Goal: Task Accomplishment & Management: Manage account settings

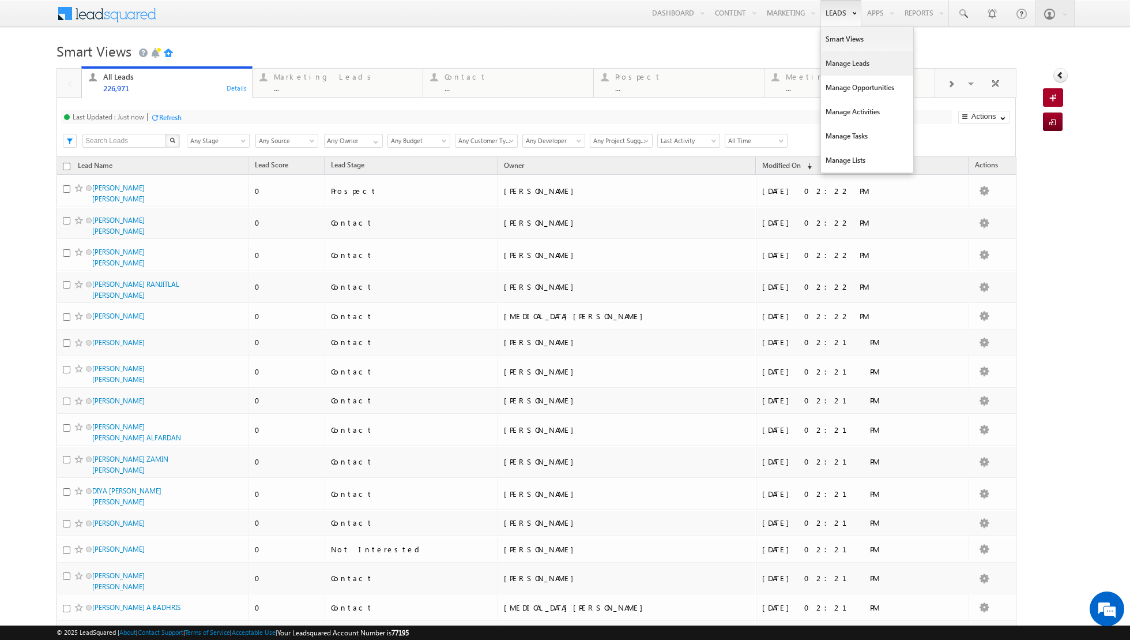
click at [841, 62] on link "Manage Leads" at bounding box center [867, 63] width 92 height 24
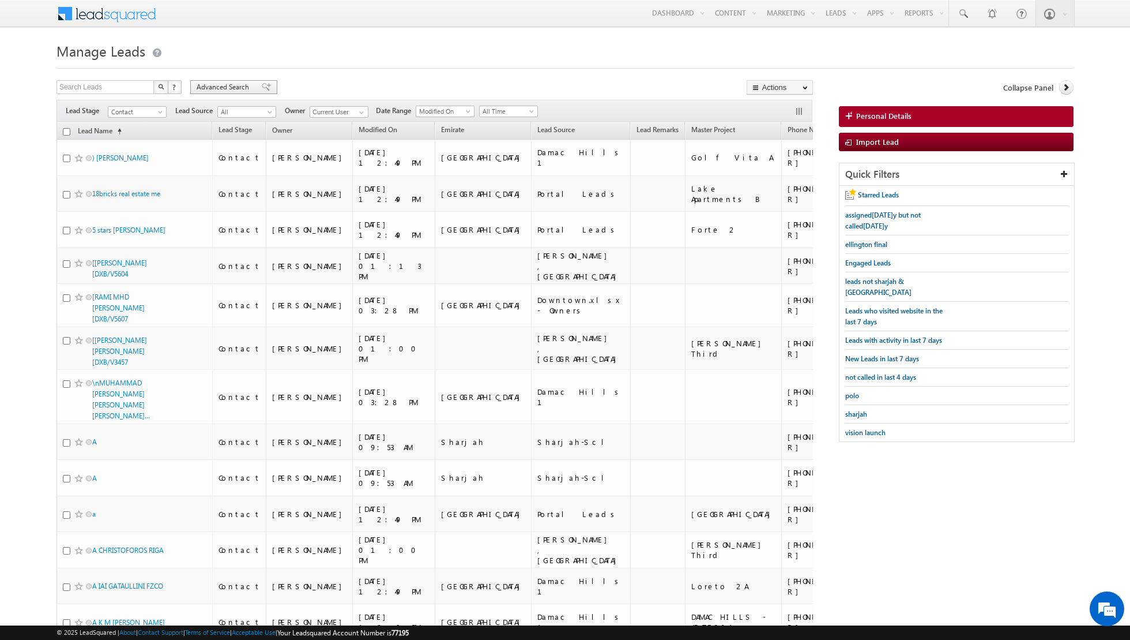
click at [262, 88] on span at bounding box center [266, 87] width 9 height 8
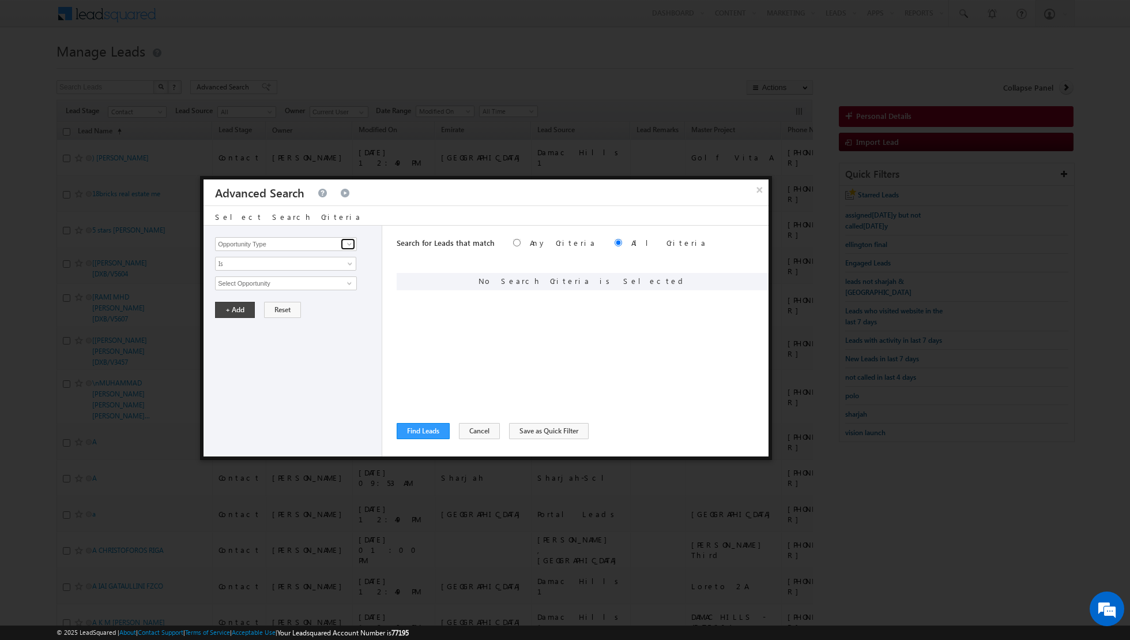
click at [347, 245] on span at bounding box center [349, 243] width 9 height 9
click at [296, 268] on link "Lead Source" at bounding box center [286, 267] width 142 height 13
type input "Lead Source"
click at [346, 279] on span "None Selected" at bounding box center [281, 283] width 131 height 13
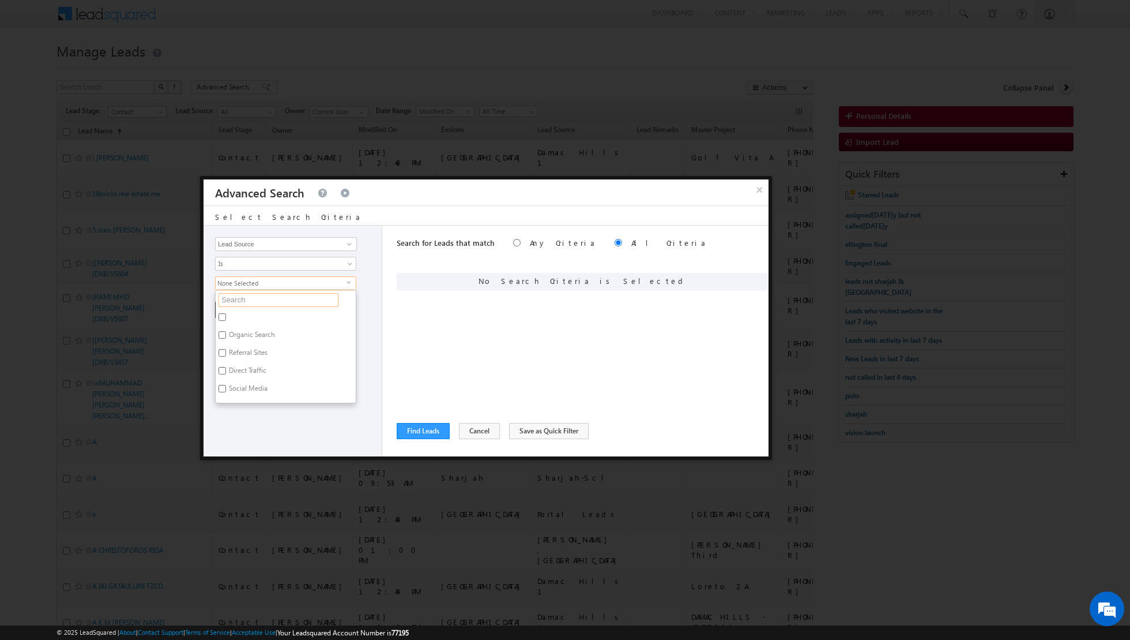
click at [295, 293] on input "text" at bounding box center [279, 300] width 120 height 14
type input "e"
type input "emira"
click at [230, 335] on label "Emirates Living" at bounding box center [251, 337] width 70 height 18
click at [226, 335] on input "Emirates Living" at bounding box center [222, 334] width 7 height 7
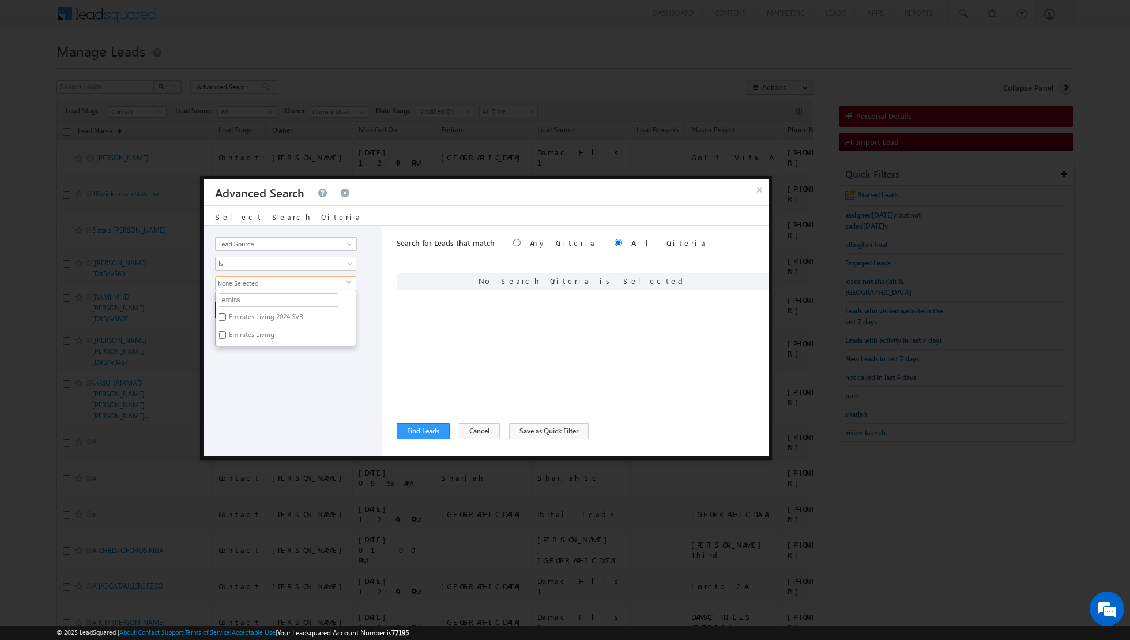
checkbox input "true"
click at [224, 310] on label "Emirates Living 2024 SVR" at bounding box center [265, 319] width 99 height 18
click at [224, 313] on input "Emirates Living 2024 SVR" at bounding box center [222, 316] width 7 height 7
checkbox input "true"
click at [250, 375] on div "Opportunity Type Lead Activity Task Sales Group Prospect Id Address 1 Address 2…" at bounding box center [293, 340] width 179 height 231
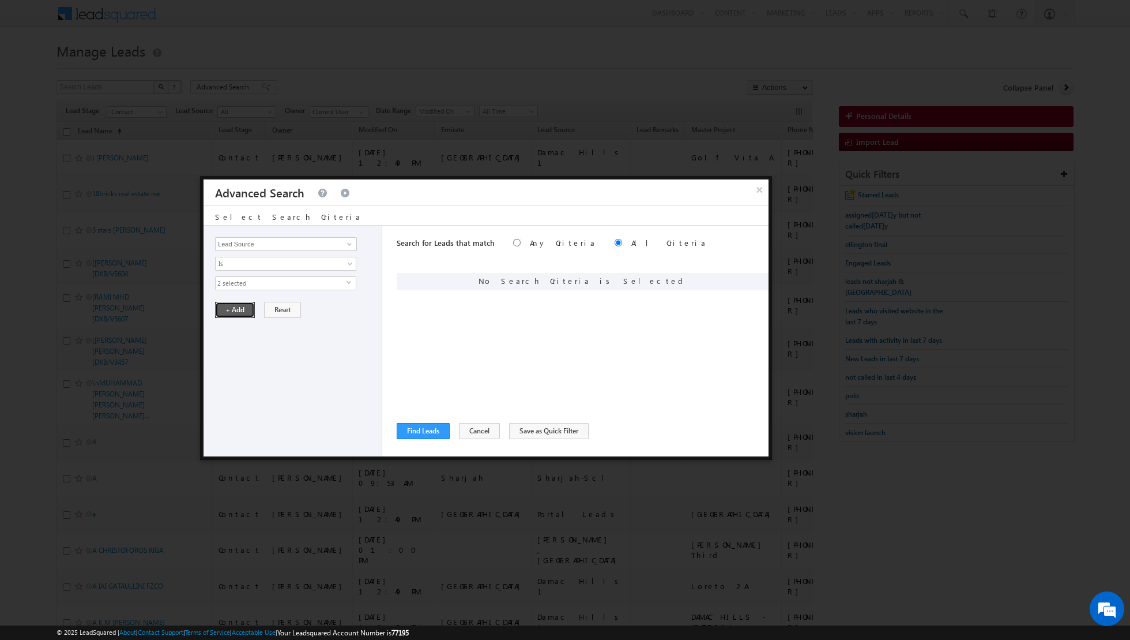
click at [231, 304] on button "+ Add" at bounding box center [235, 310] width 40 height 16
click at [429, 433] on button "Find Leads" at bounding box center [423, 431] width 53 height 16
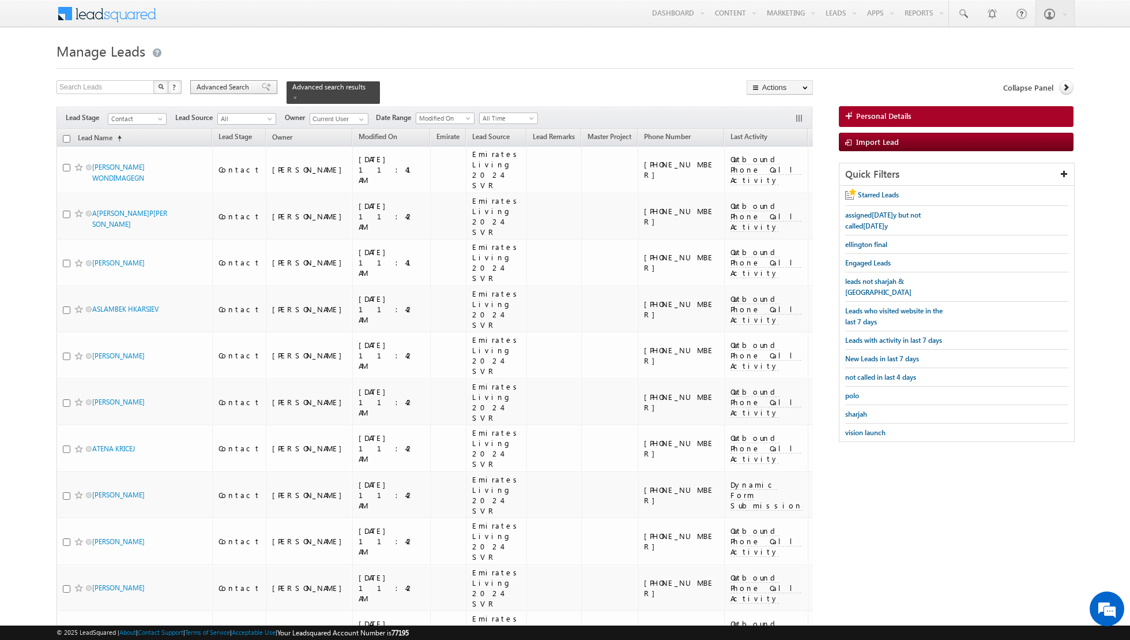
click at [262, 89] on span at bounding box center [266, 87] width 9 height 8
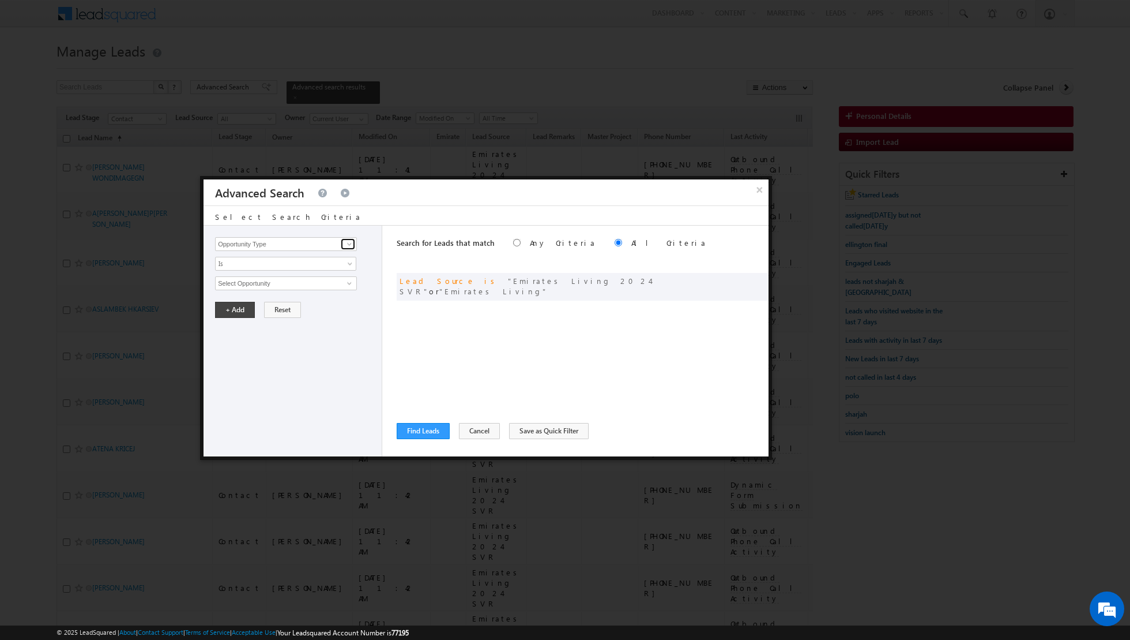
click at [347, 245] on span at bounding box center [349, 243] width 9 height 9
click at [309, 252] on link "Lead Activity" at bounding box center [286, 256] width 142 height 13
type input "Lead Activity"
click at [339, 261] on span "Is" at bounding box center [278, 263] width 125 height 10
click at [314, 283] on link "Is Not" at bounding box center [286, 287] width 141 height 10
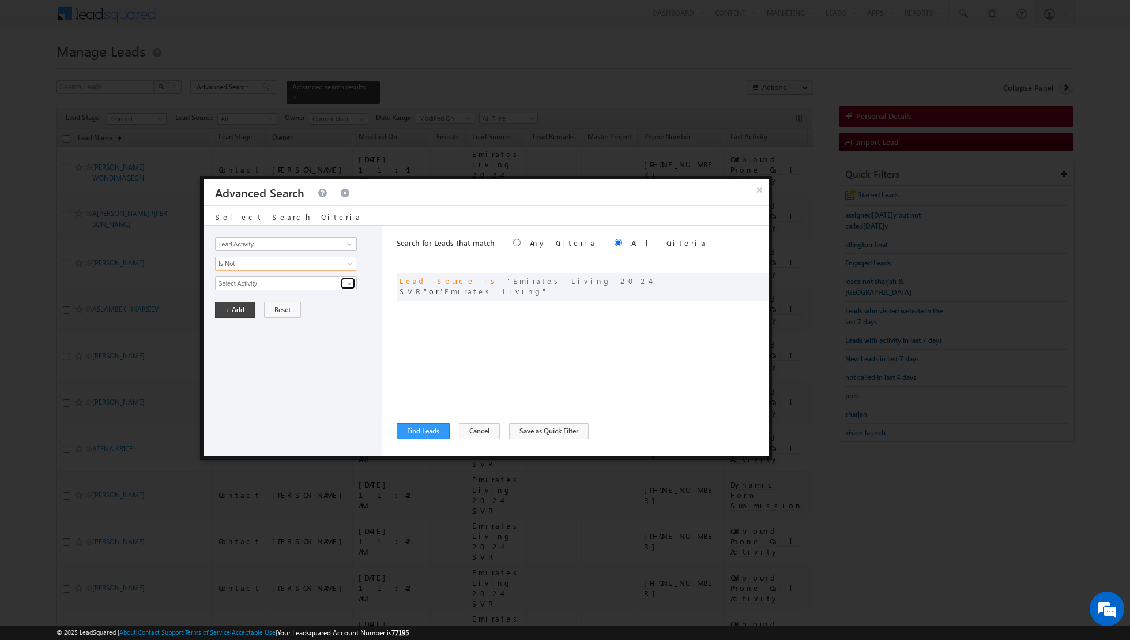
click at [348, 287] on link at bounding box center [348, 283] width 14 height 12
click at [235, 305] on link "Outbound Phone Call Activity" at bounding box center [286, 306] width 142 height 13
type input "Outbound Phone Call Activity"
click at [351, 300] on span at bounding box center [351, 304] width 9 height 9
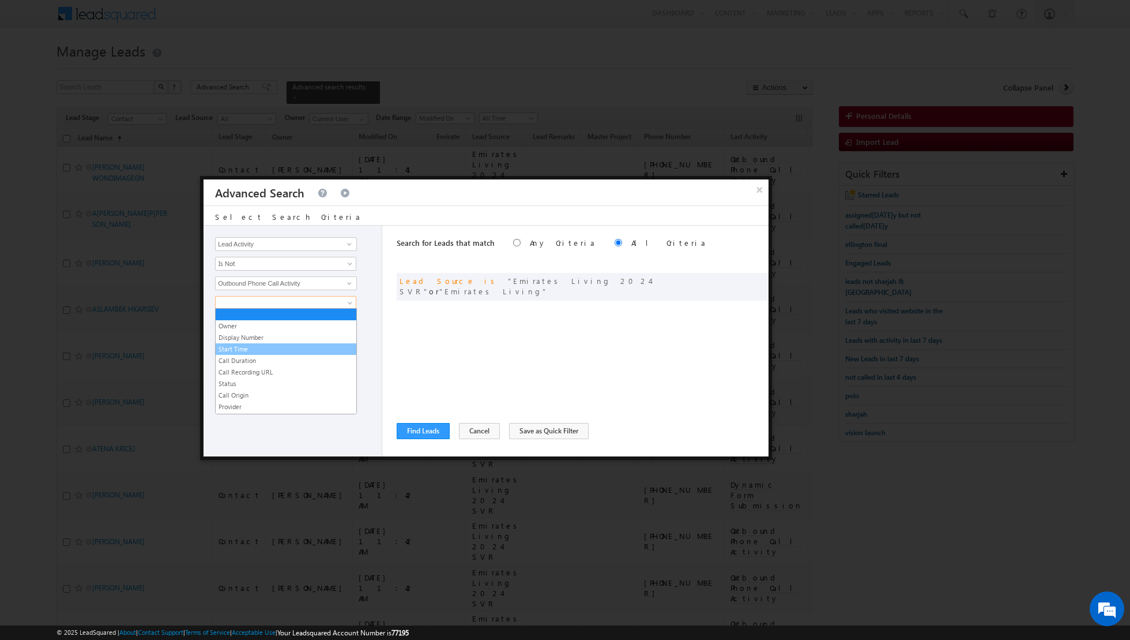
click at [285, 344] on link "Start Time" at bounding box center [286, 349] width 141 height 10
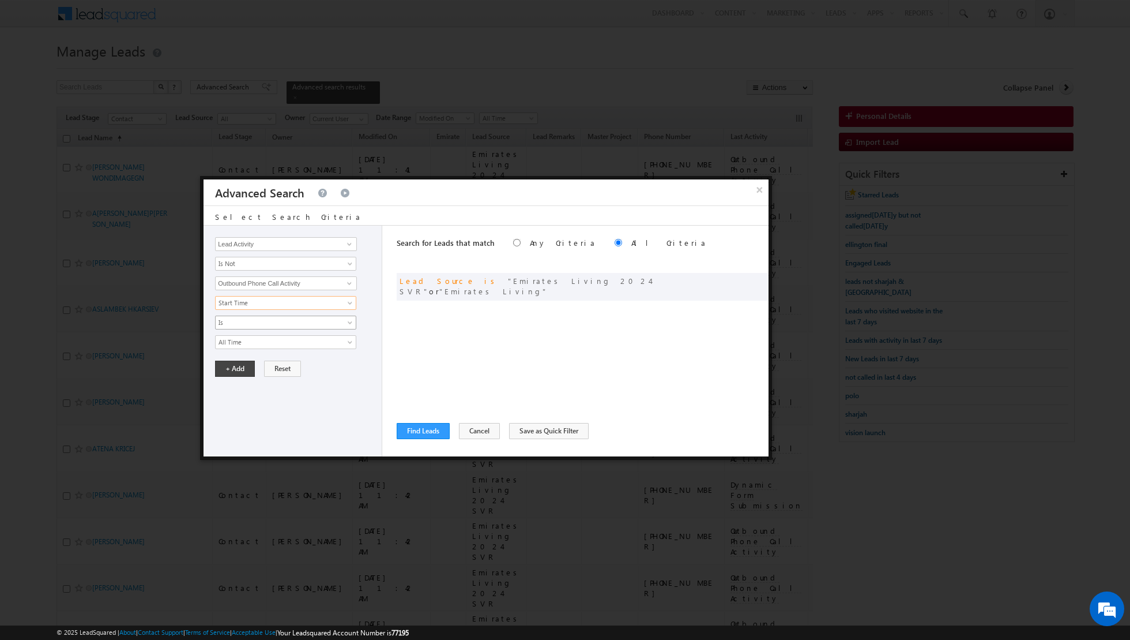
click at [352, 320] on span at bounding box center [351, 324] width 9 height 9
click at [375, 328] on div "Owner Display Number Start Time Call Duration Call Recording URL Status Call Or…" at bounding box center [295, 322] width 161 height 53
click at [352, 340] on span at bounding box center [351, 344] width 9 height 9
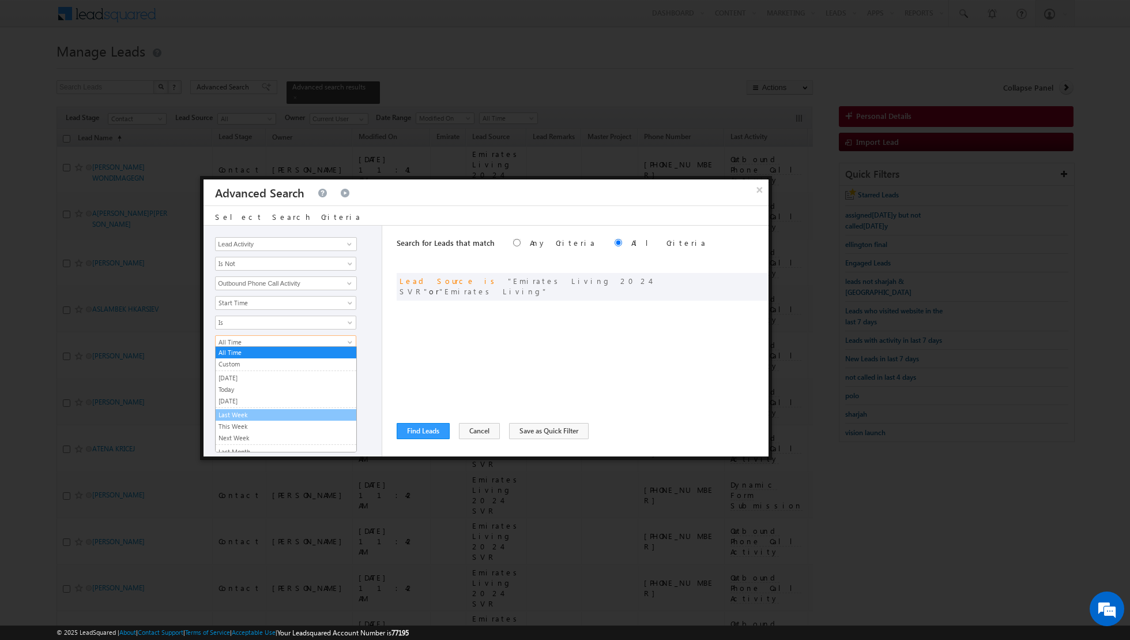
scroll to position [72, 0]
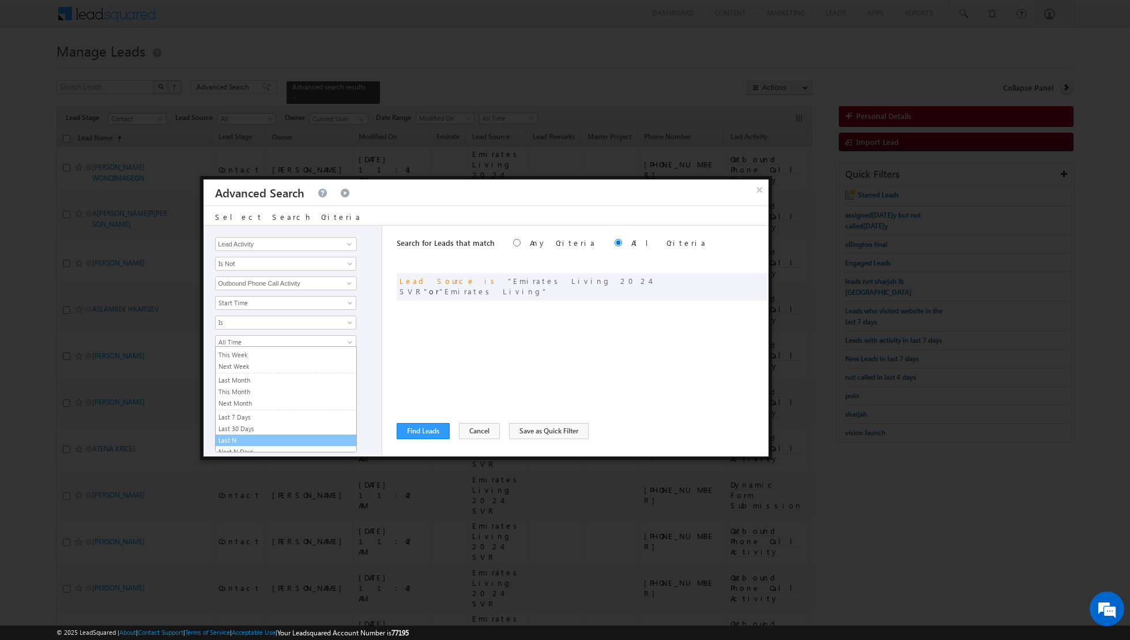
click at [266, 437] on link "Last N" at bounding box center [286, 440] width 141 height 10
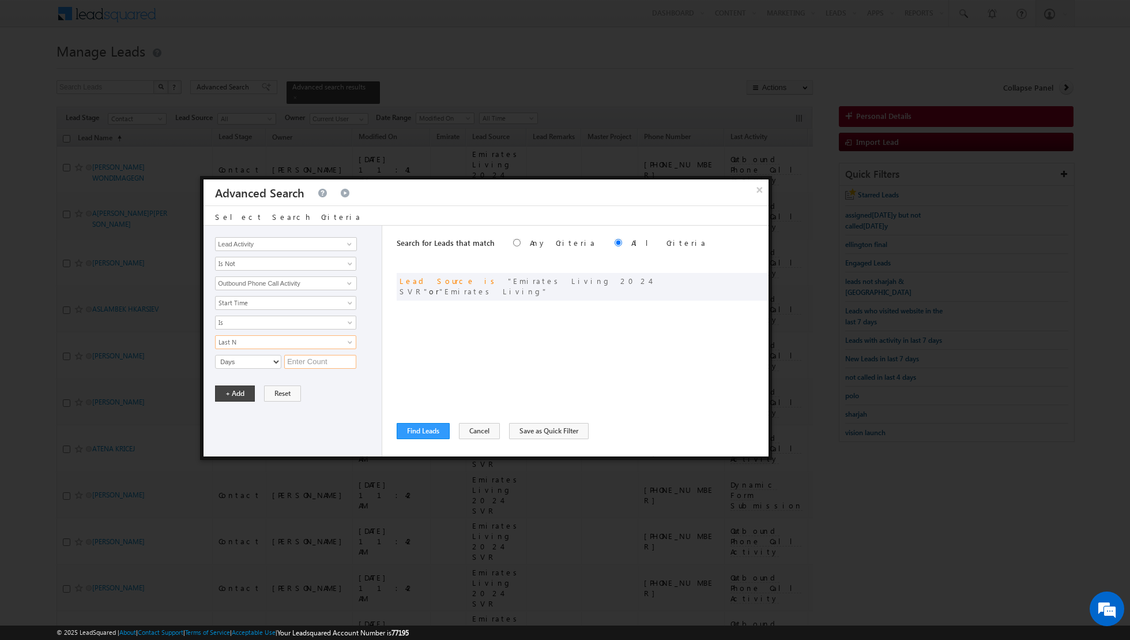
click at [317, 360] on input "text" at bounding box center [320, 362] width 72 height 14
type input "7"
type input "8"
click at [230, 389] on button "+ Add" at bounding box center [235, 393] width 40 height 16
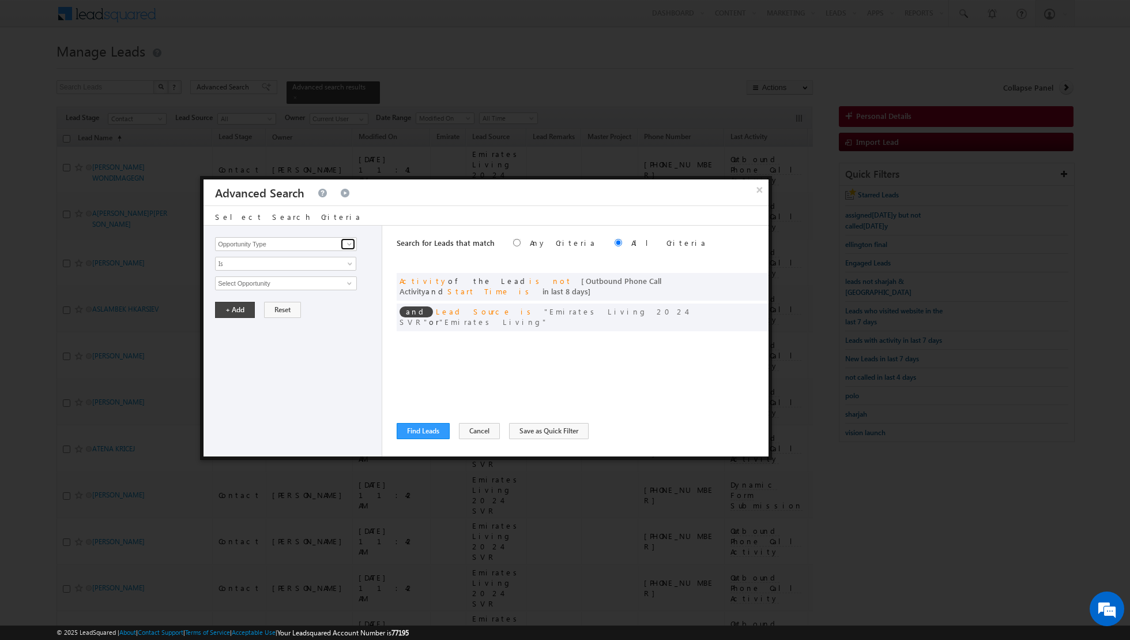
click at [352, 246] on span at bounding box center [349, 243] width 9 height 9
click at [285, 257] on link "Lead Activity" at bounding box center [286, 256] width 142 height 13
type input "Lead Activity"
click at [343, 262] on link "Is" at bounding box center [285, 264] width 141 height 14
click at [306, 286] on link "Is Not" at bounding box center [286, 287] width 141 height 10
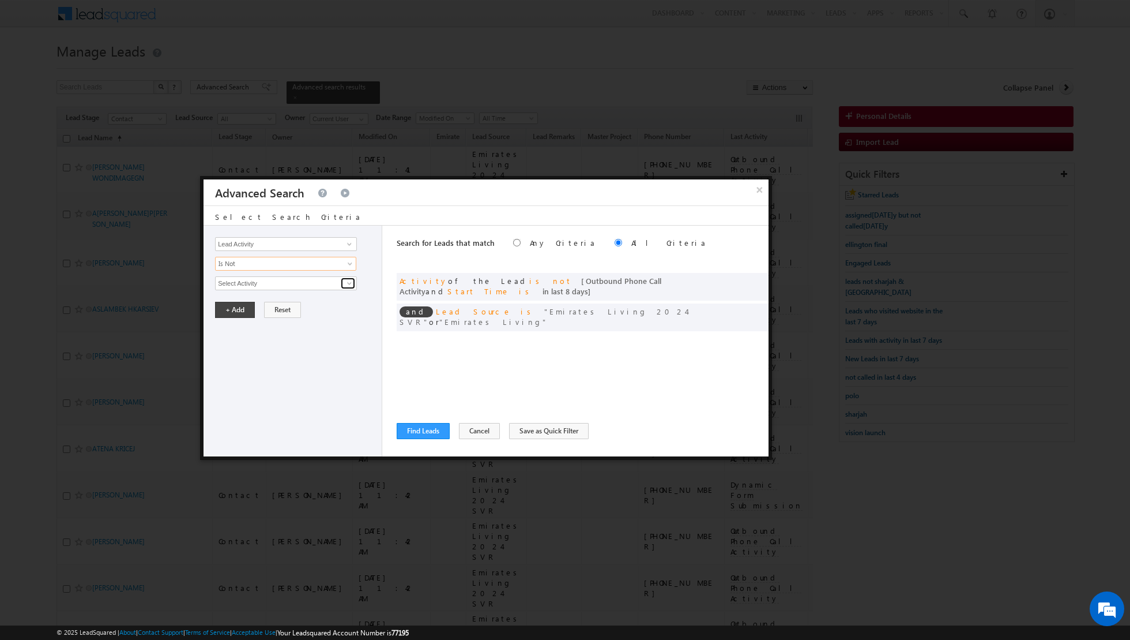
click at [350, 283] on span at bounding box center [349, 283] width 9 height 9
click at [268, 303] on link "6. Not Interested" at bounding box center [286, 306] width 142 height 13
type input "6. Not Interested"
click at [230, 347] on button "+ Add" at bounding box center [235, 349] width 40 height 16
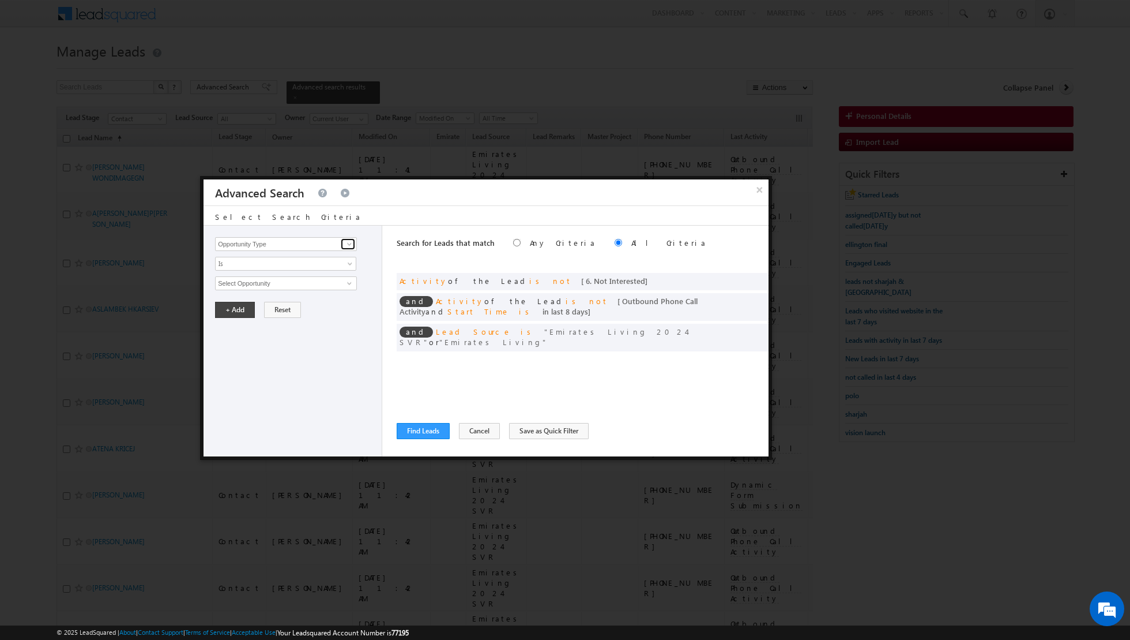
click at [348, 242] on span at bounding box center [349, 243] width 9 height 9
click at [328, 258] on link "Lead Activity" at bounding box center [286, 256] width 142 height 13
type input "Lead Activity"
click at [348, 261] on span at bounding box center [351, 265] width 9 height 9
click at [303, 285] on link "Is Not" at bounding box center [286, 287] width 141 height 10
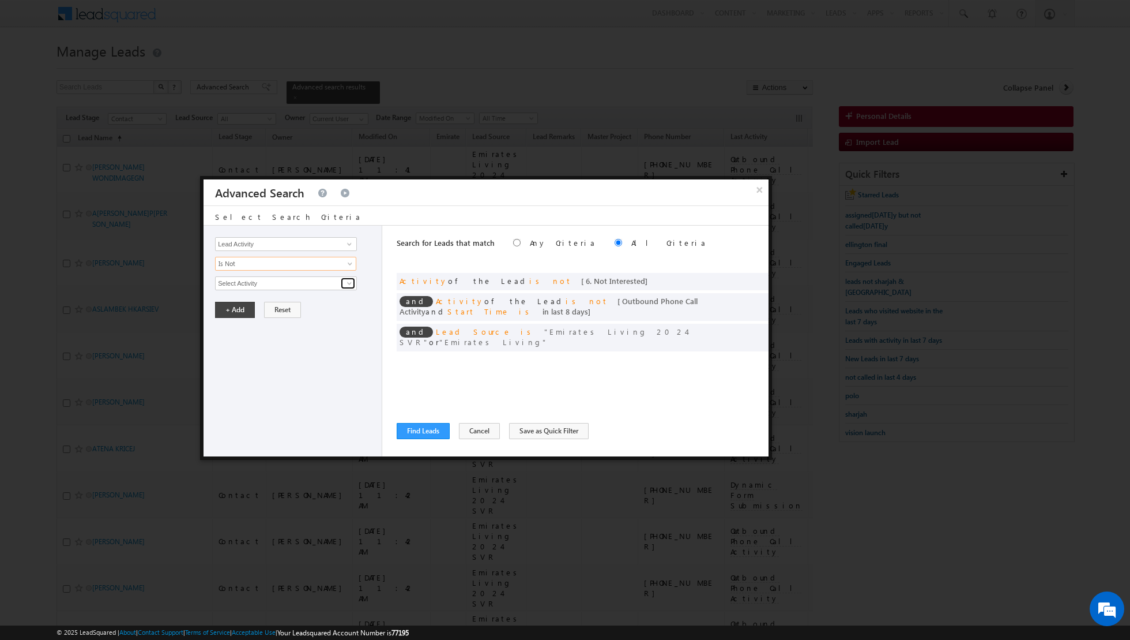
click at [351, 280] on span at bounding box center [349, 283] width 9 height 9
click at [272, 304] on link "7. Junk / Not Reachable / Invalid" at bounding box center [286, 306] width 142 height 13
type input "7. Junk / Not Reachable / Invalid"
click at [236, 350] on button "+ Add" at bounding box center [235, 349] width 40 height 16
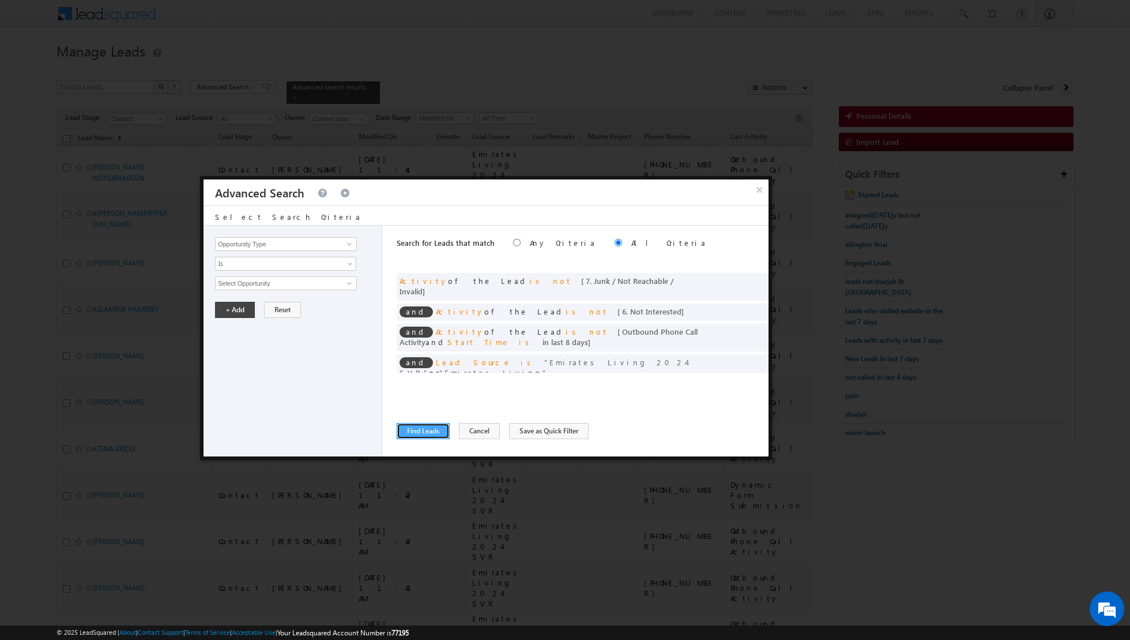
click at [414, 431] on button "Find Leads" at bounding box center [423, 431] width 53 height 16
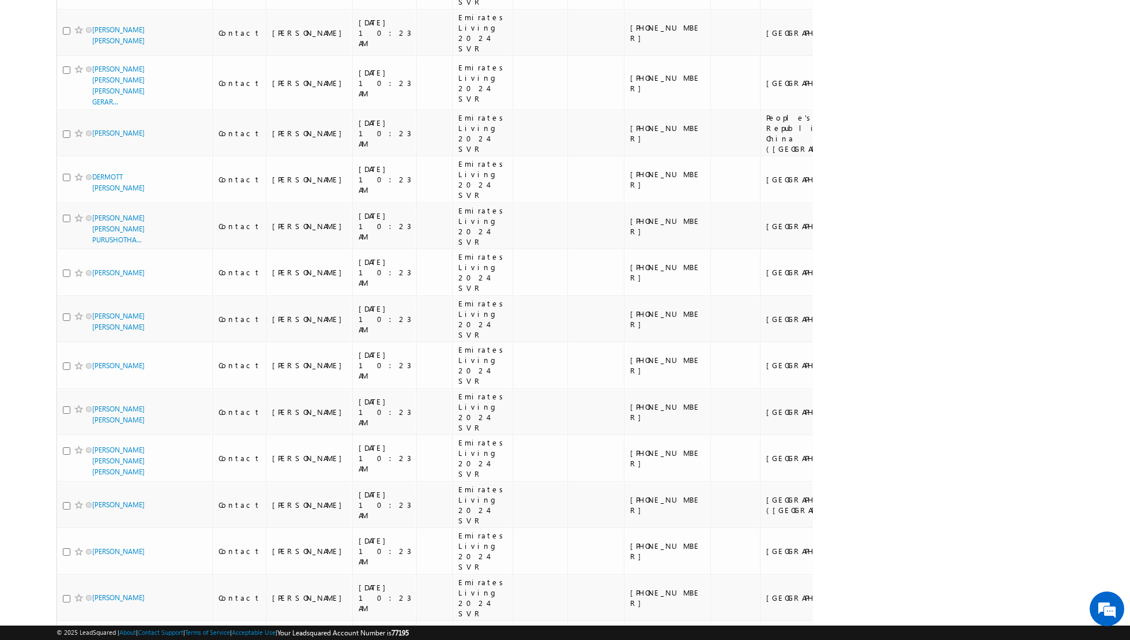
scroll to position [6845, 0]
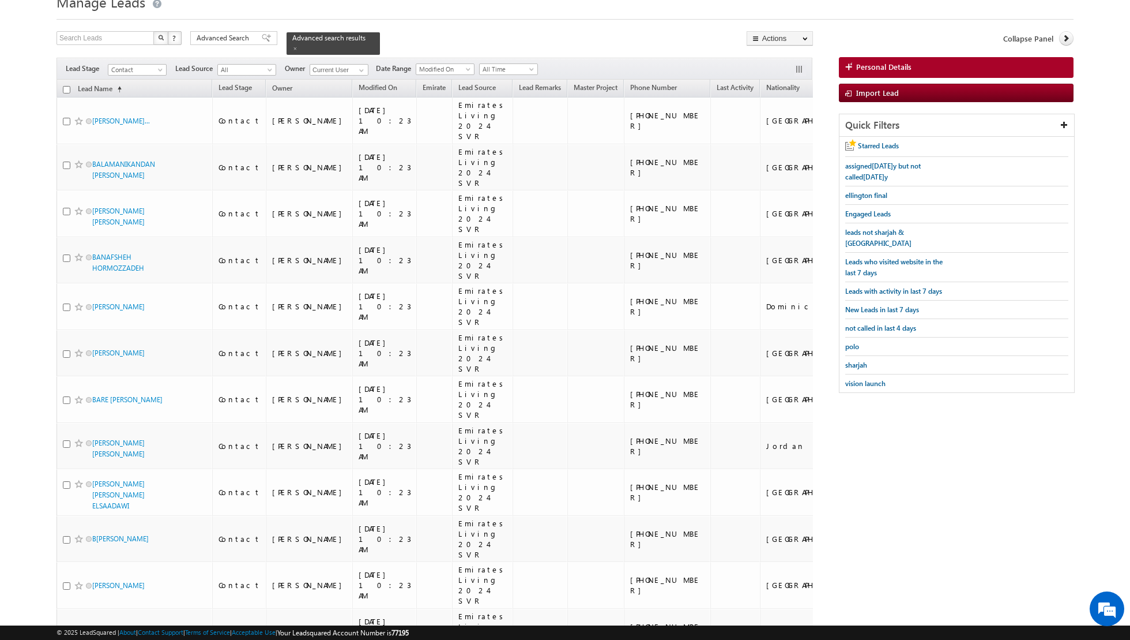
scroll to position [0, 0]
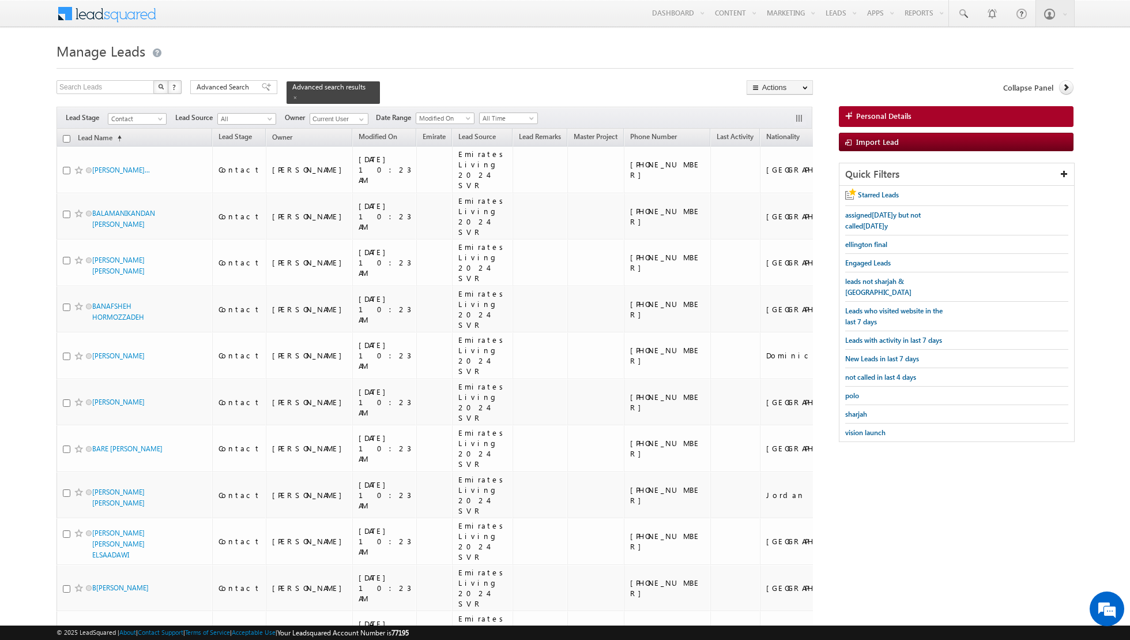
click at [64, 135] on input "checkbox" at bounding box center [66, 138] width 7 height 7
checkbox input "true"
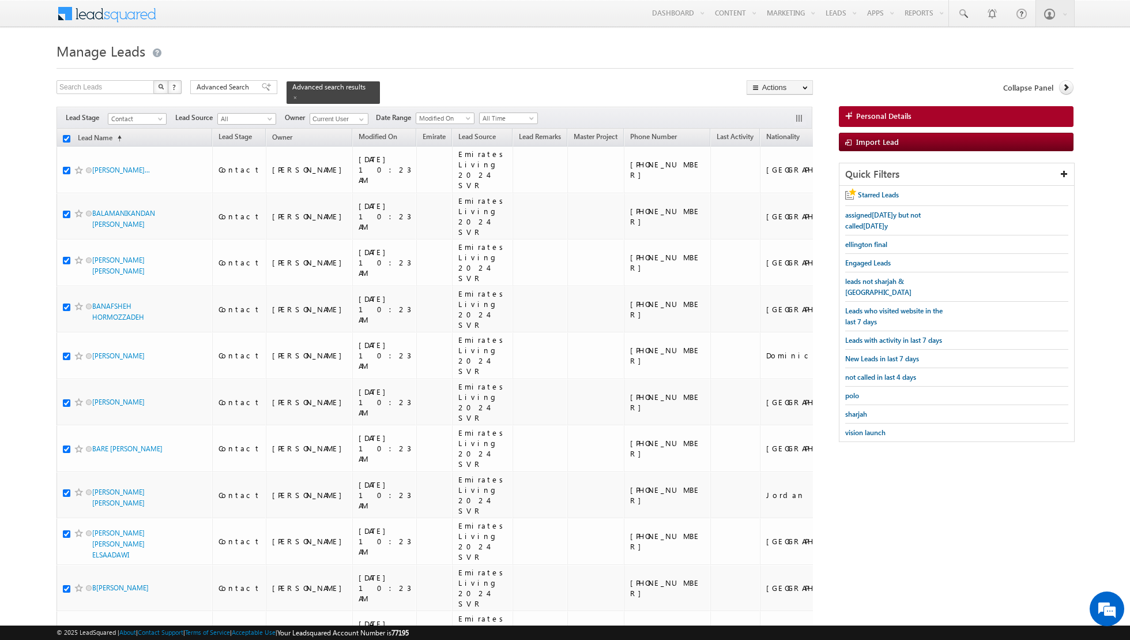
checkbox input "true"
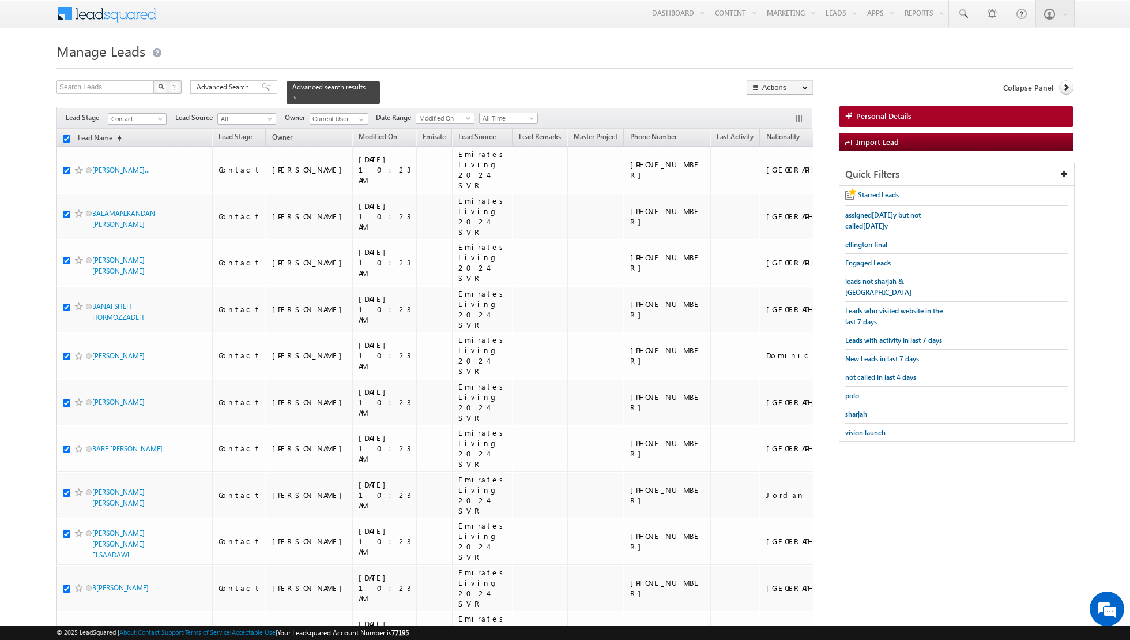
checkbox input "true"
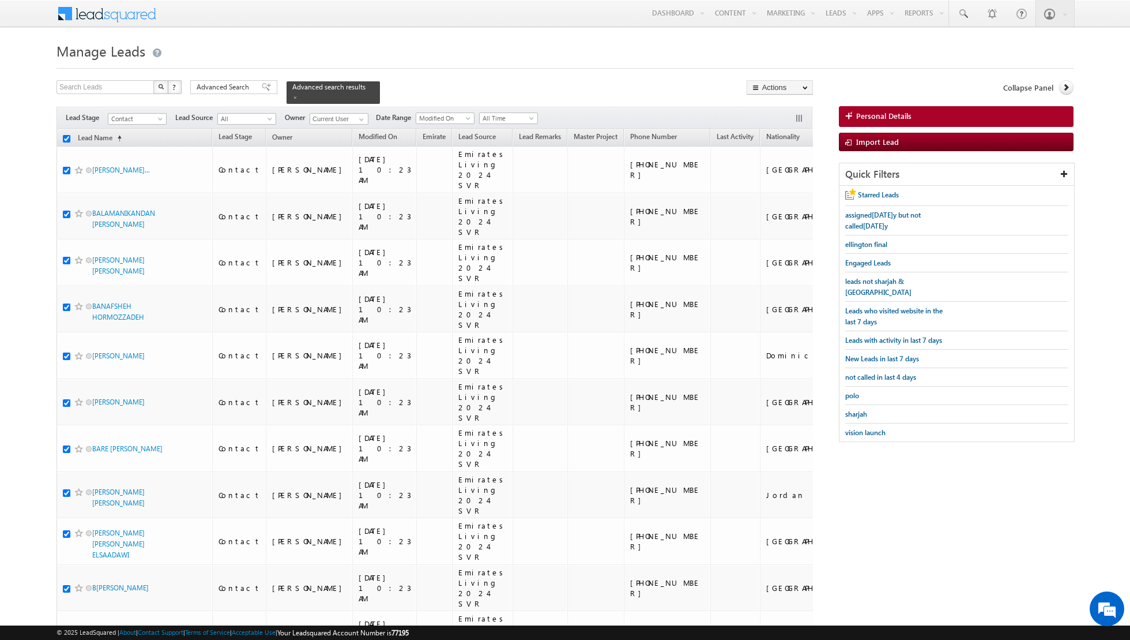
checkbox input "true"
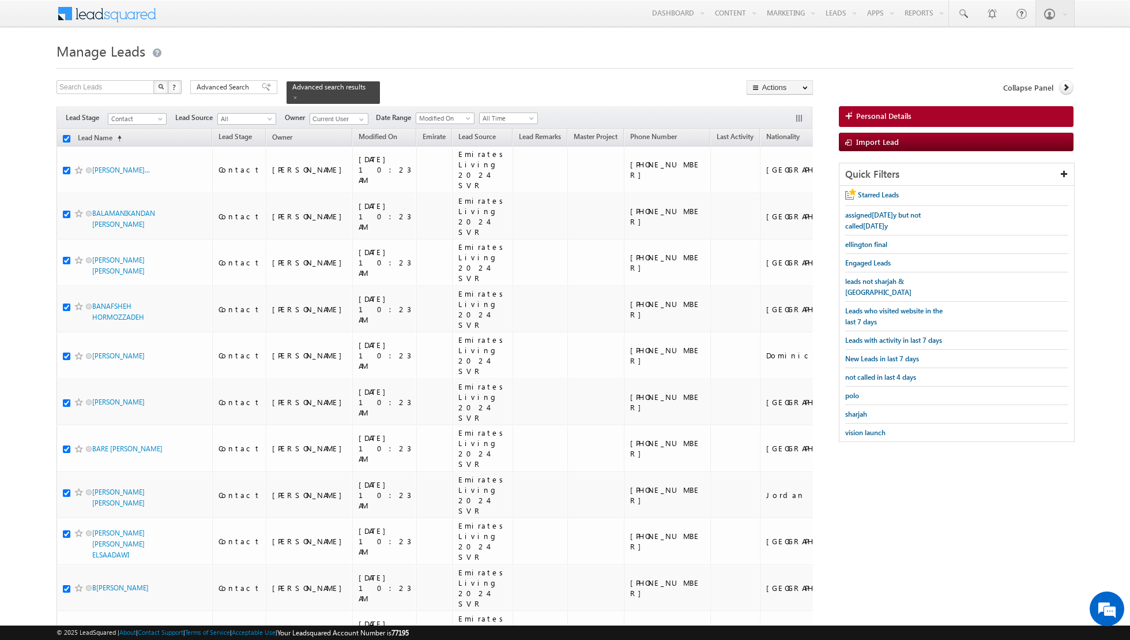
checkbox input "true"
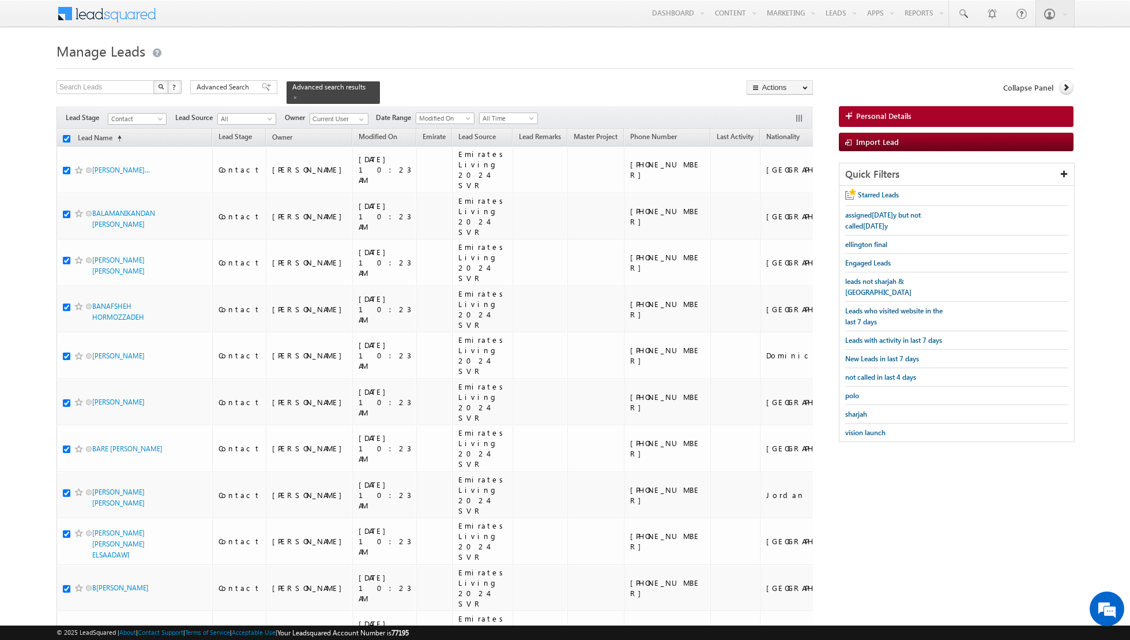
checkbox input "true"
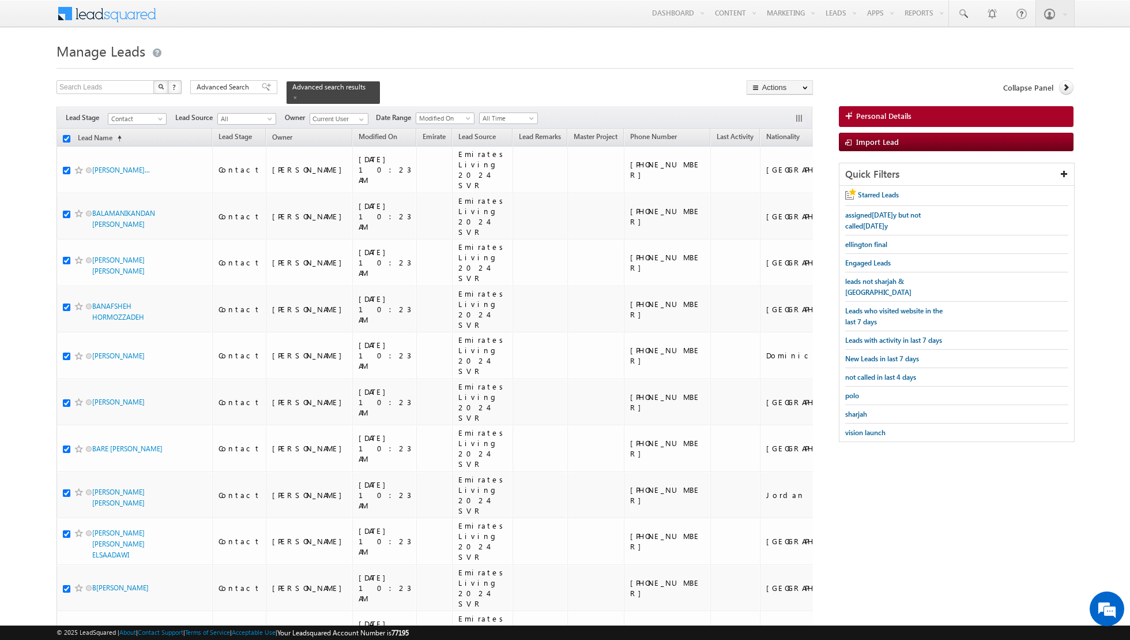
checkbox input "true"
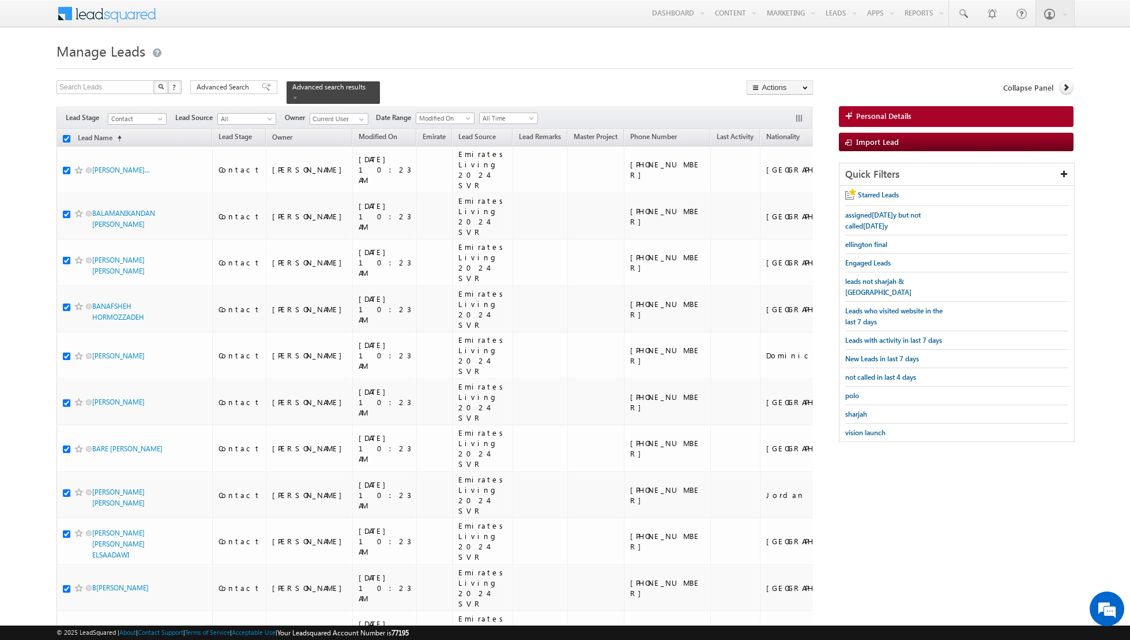
checkbox input "true"
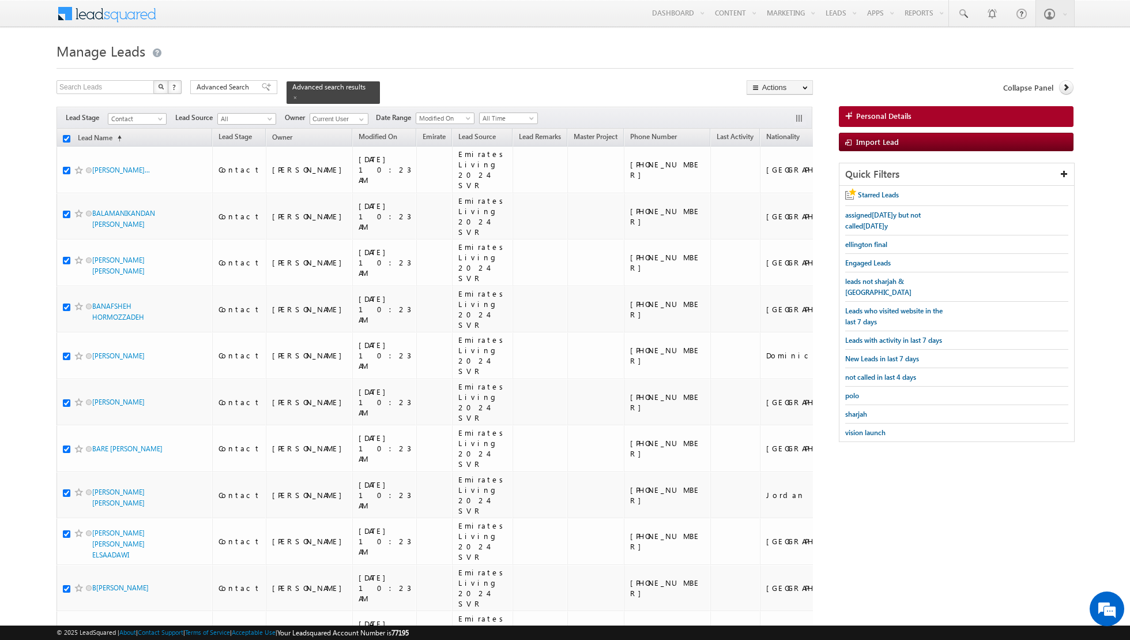
checkbox input "true"
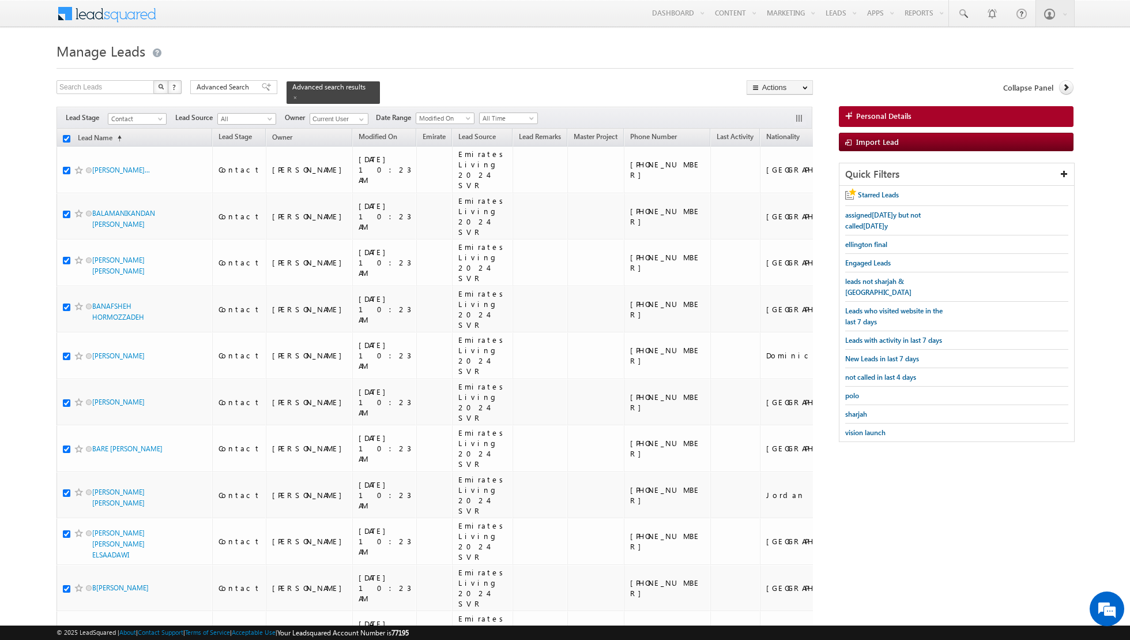
checkbox input "true"
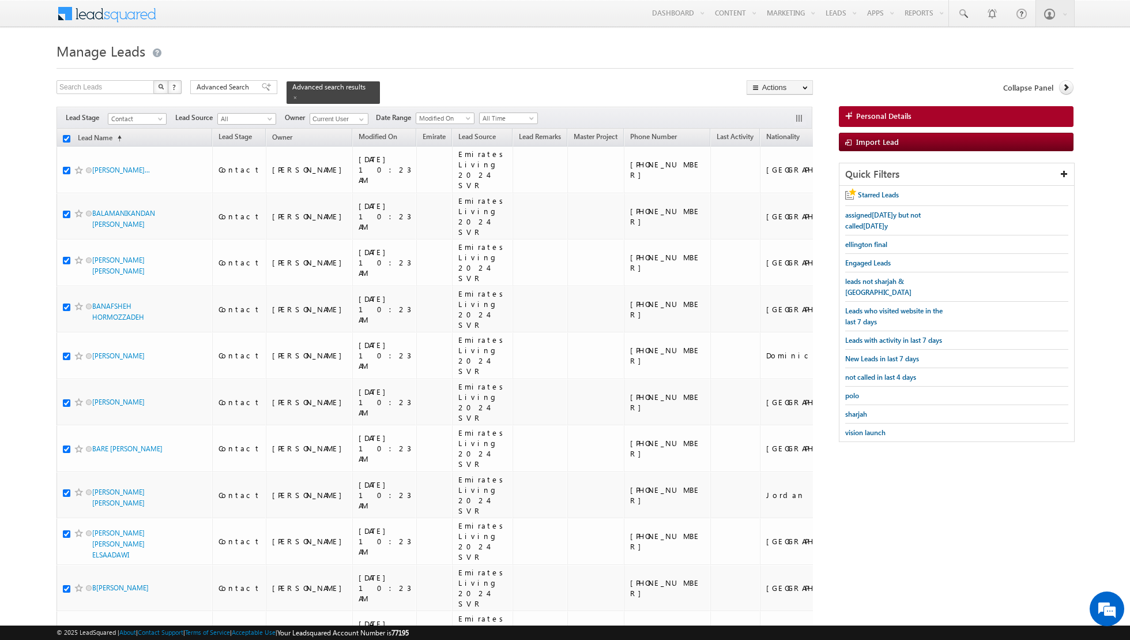
checkbox input "true"
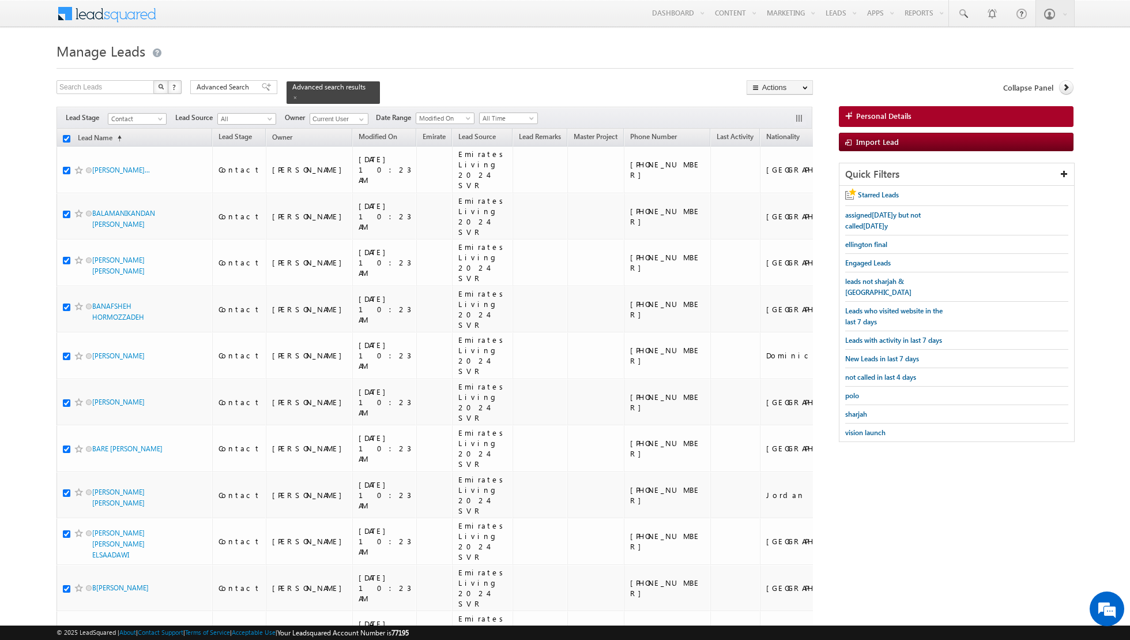
checkbox input "true"
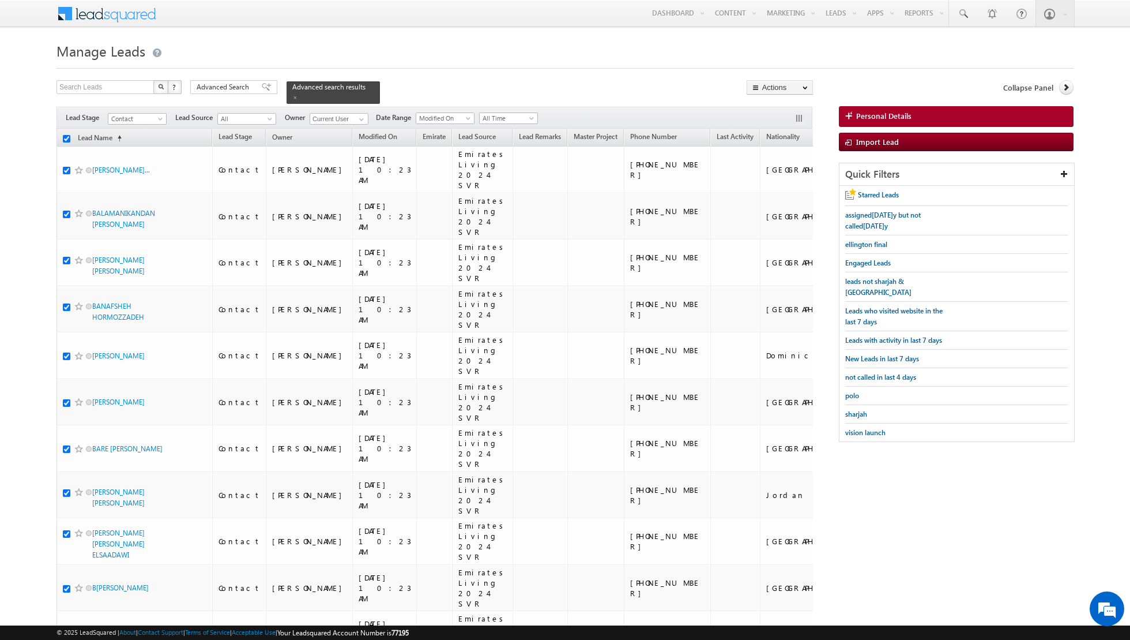
checkbox input "true"
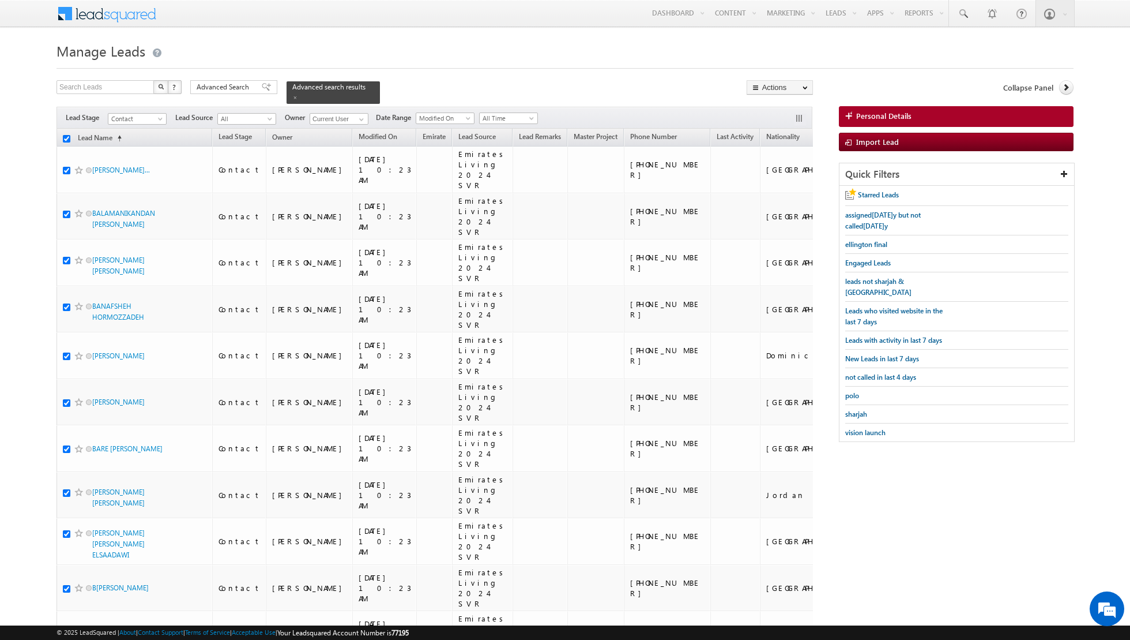
checkbox input "true"
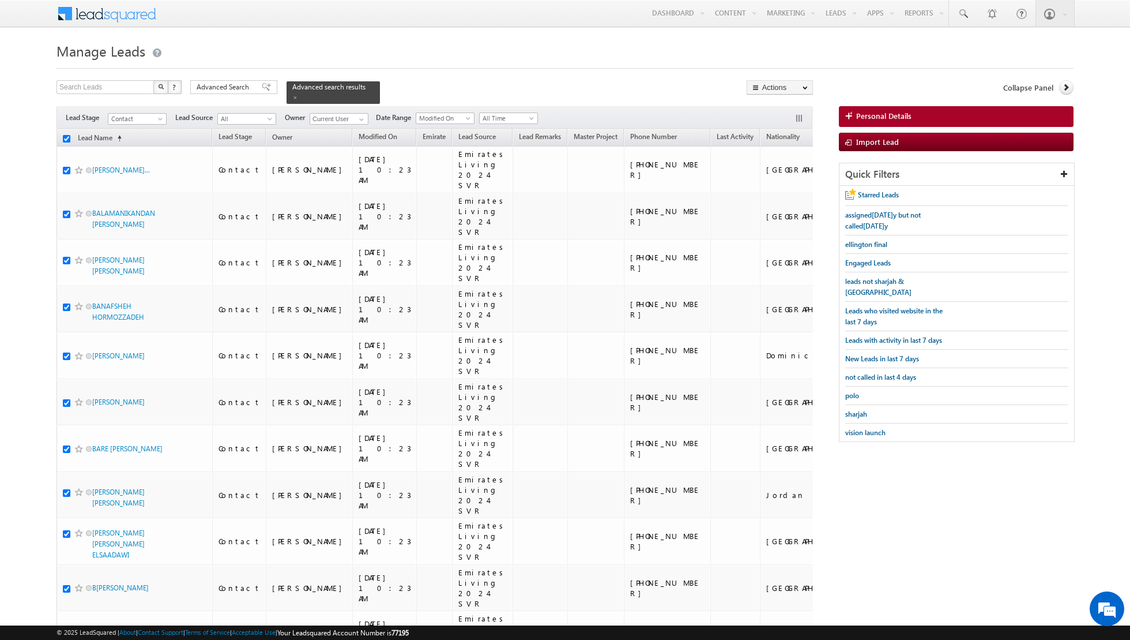
checkbox input "true"
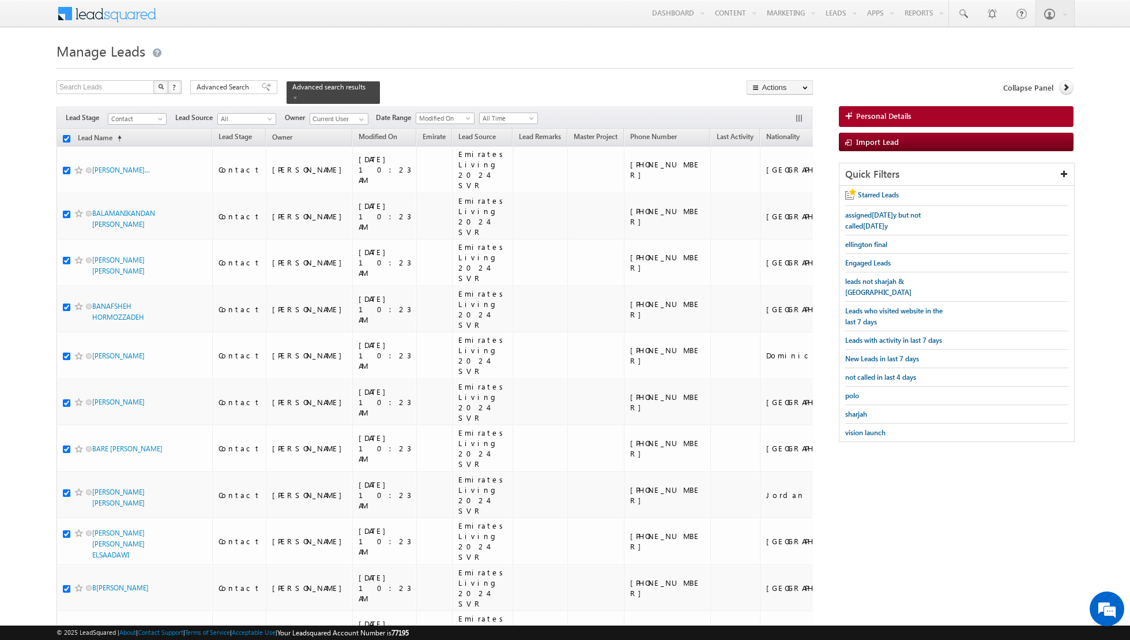
checkbox input "true"
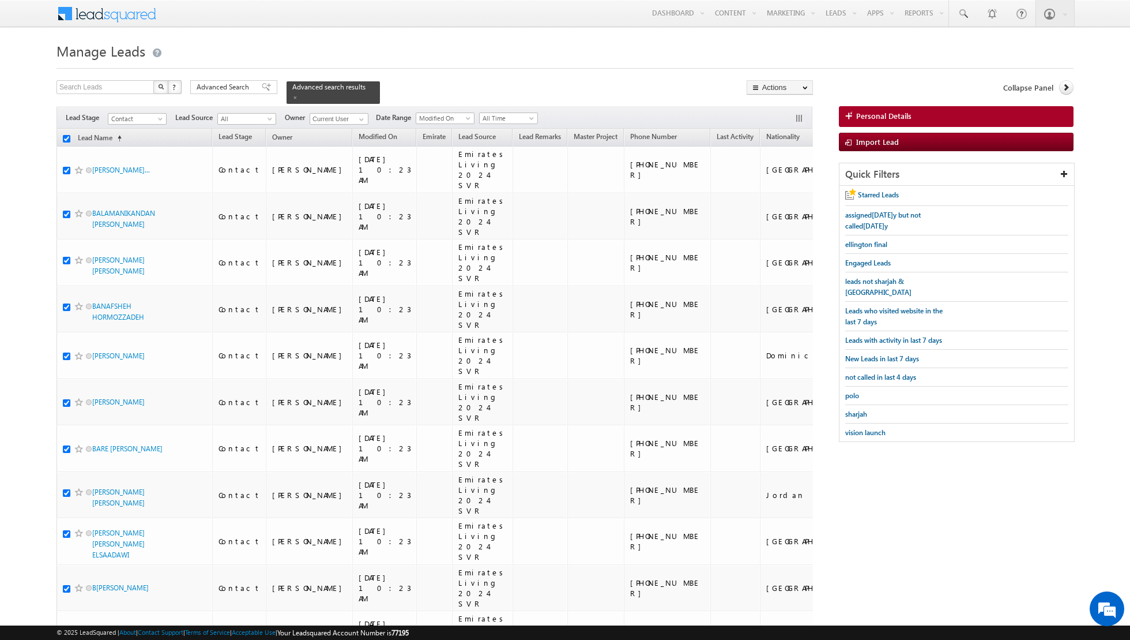
checkbox input "true"
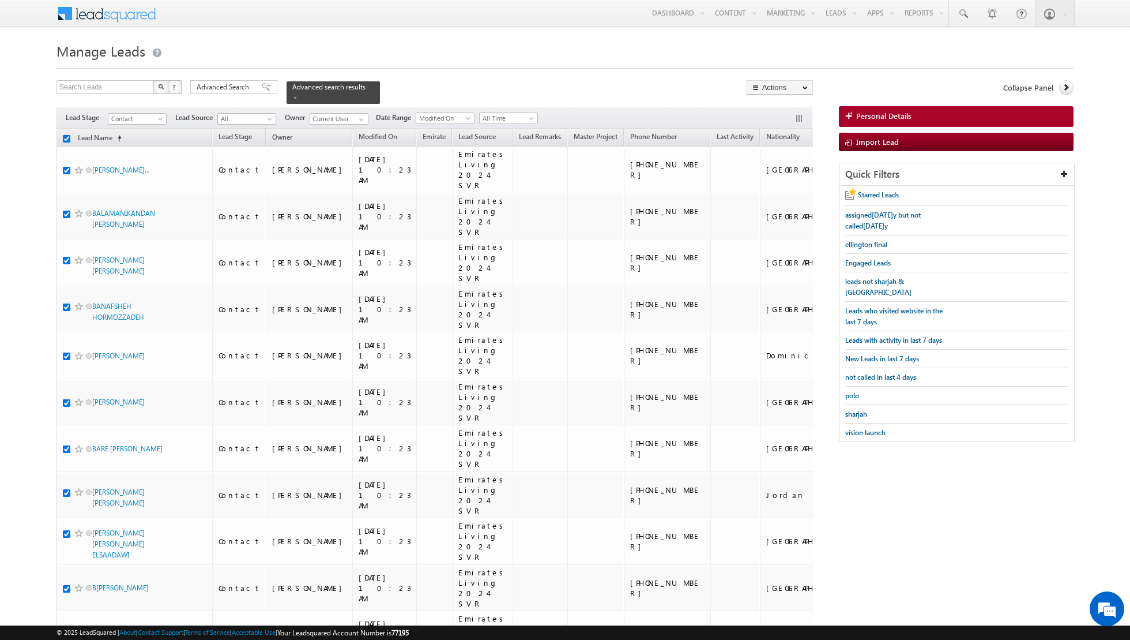
checkbox input "true"
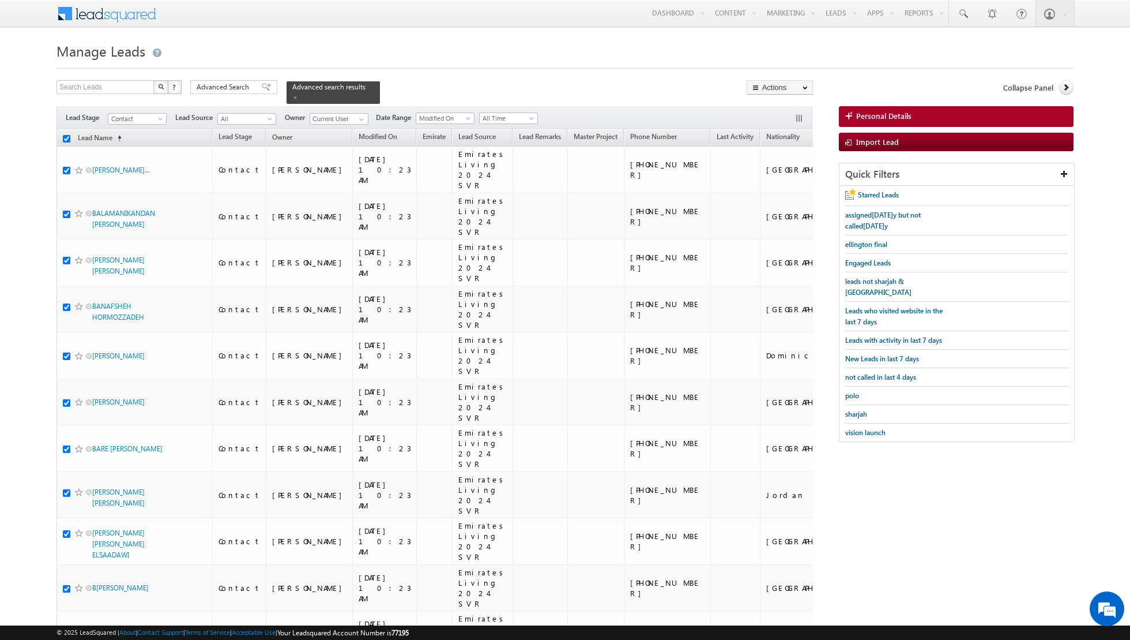
checkbox input "true"
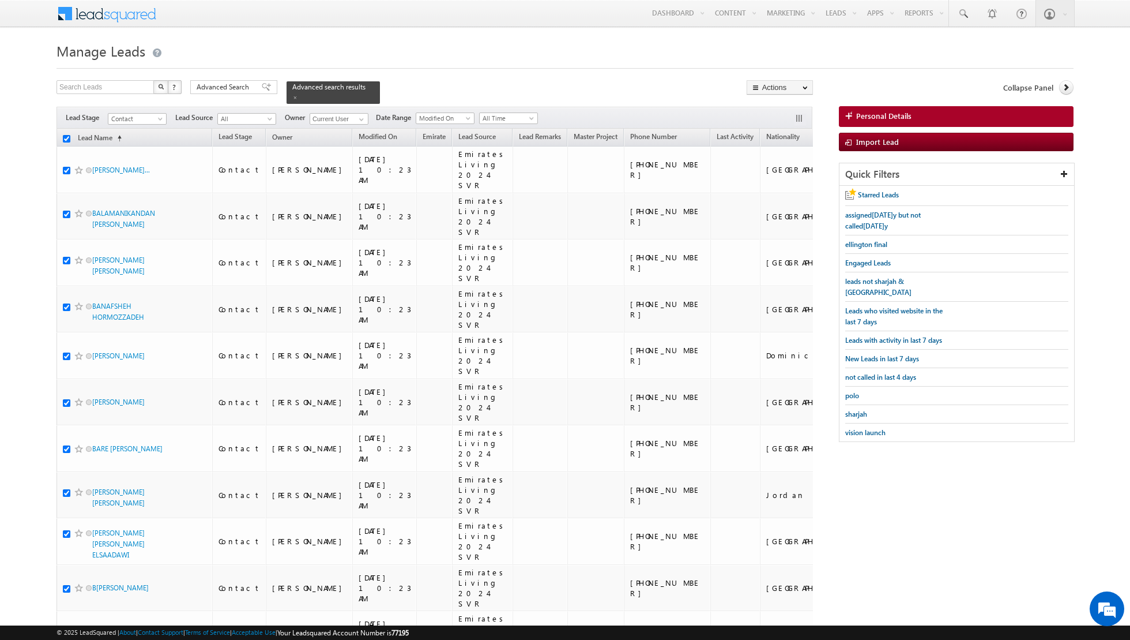
checkbox input "true"
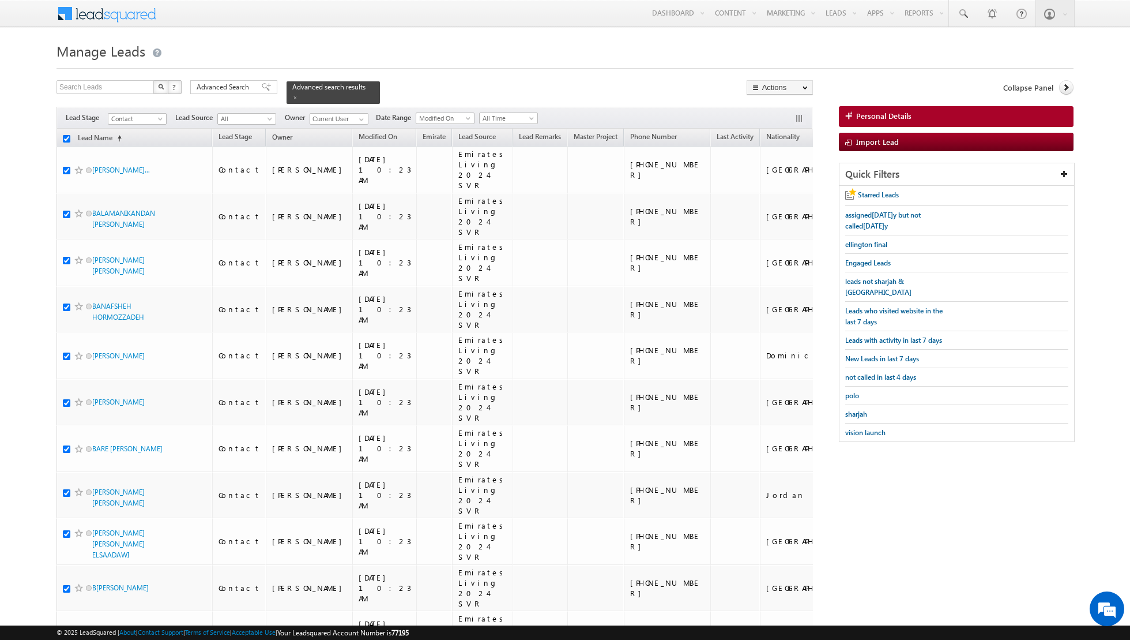
checkbox input "true"
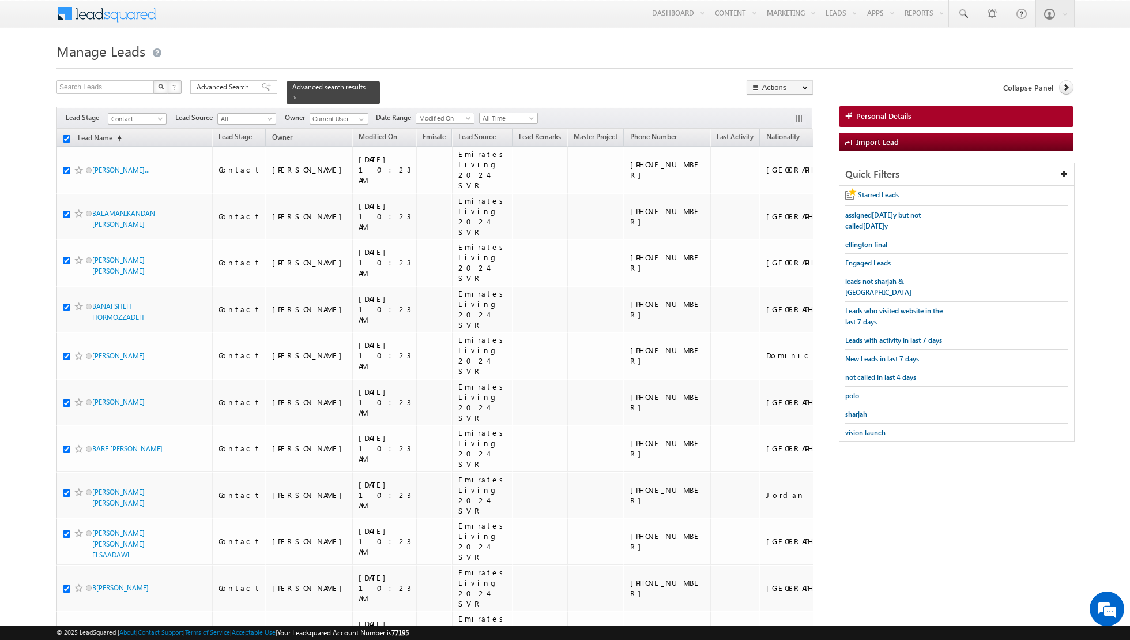
checkbox input "true"
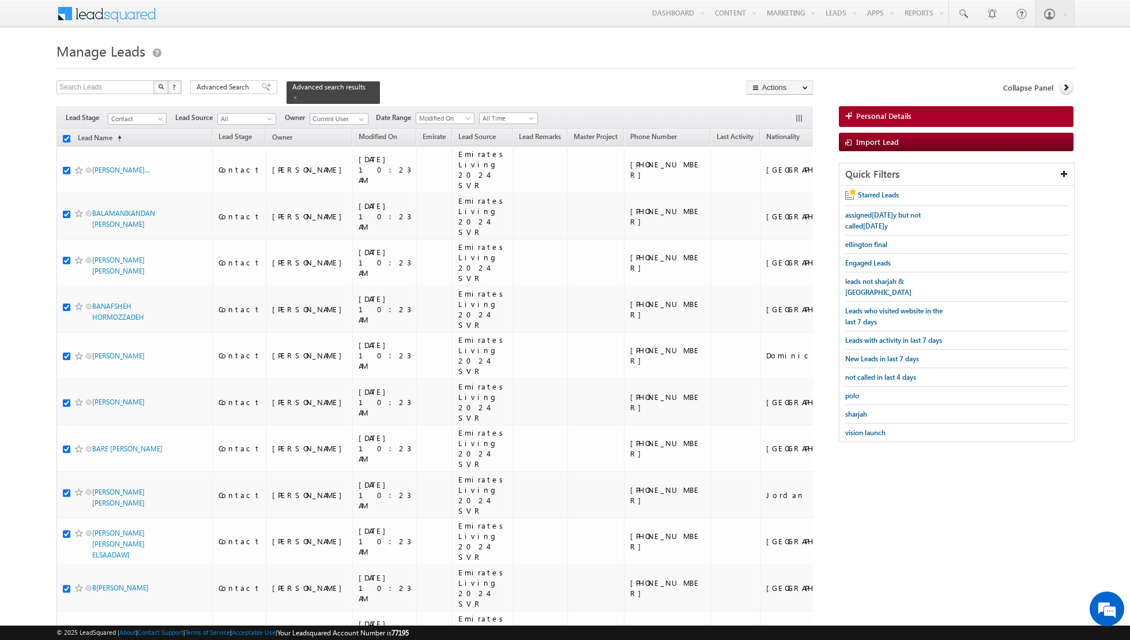
checkbox input "true"
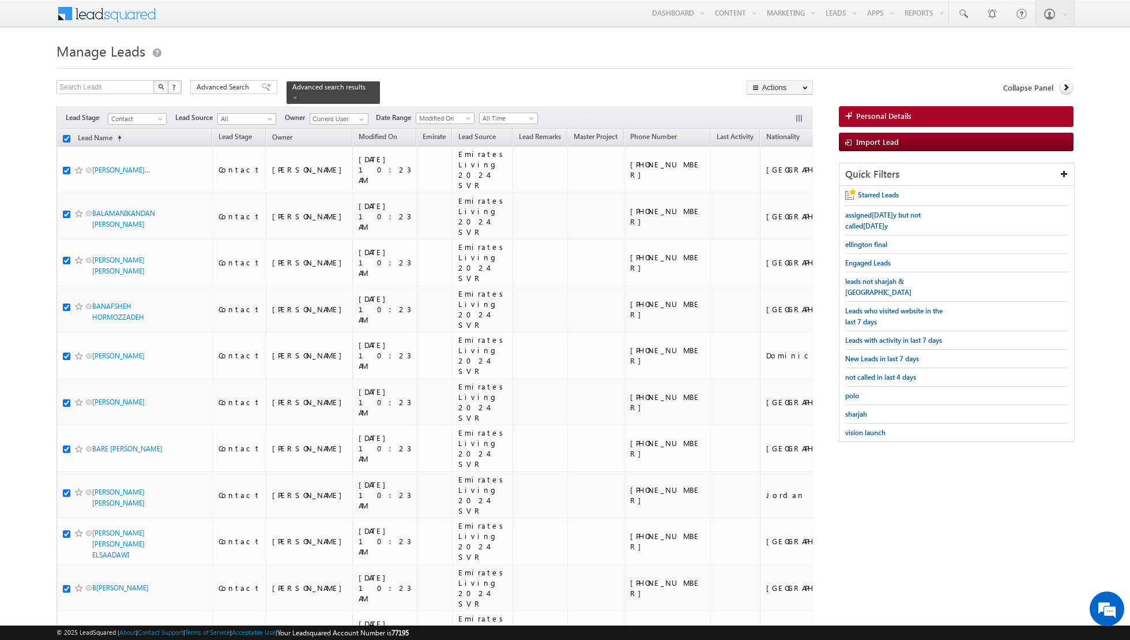
checkbox input "true"
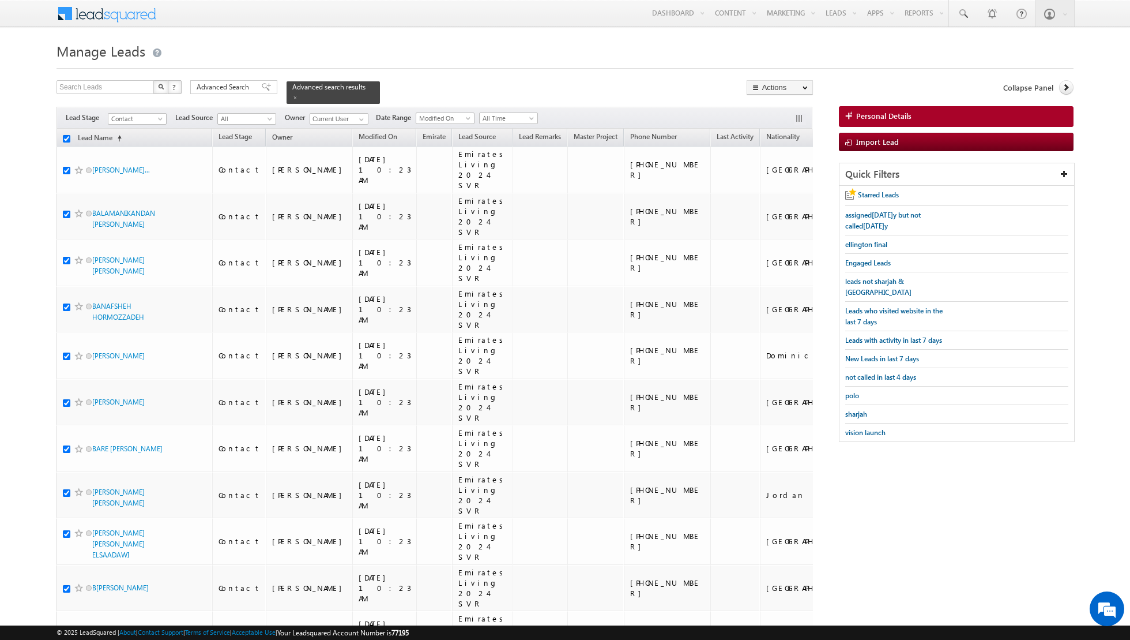
checkbox input "true"
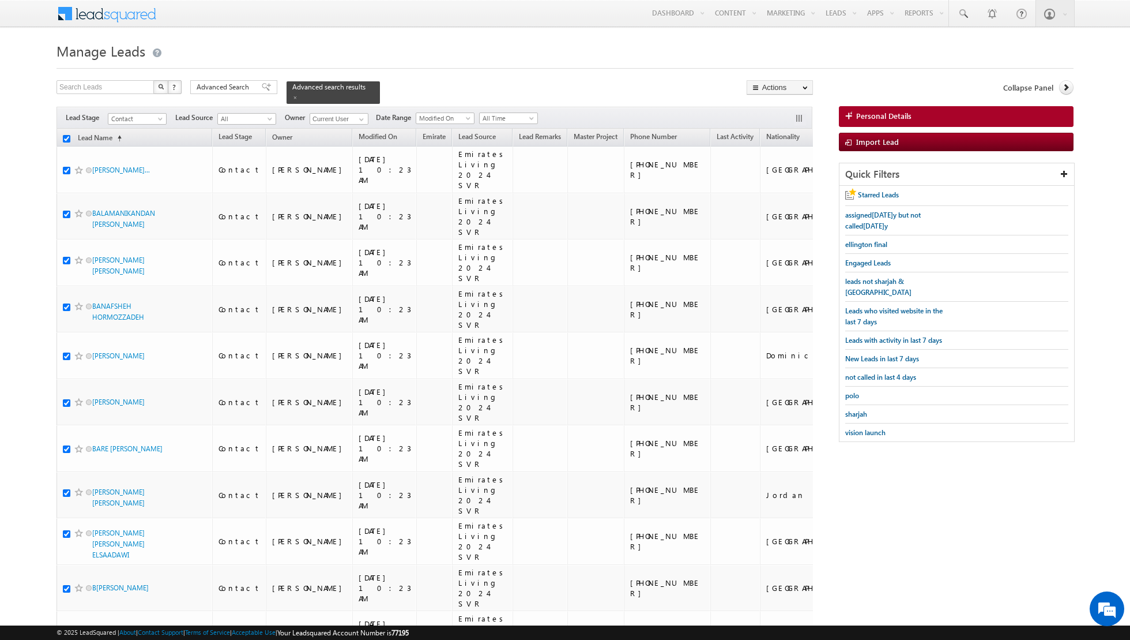
checkbox input "true"
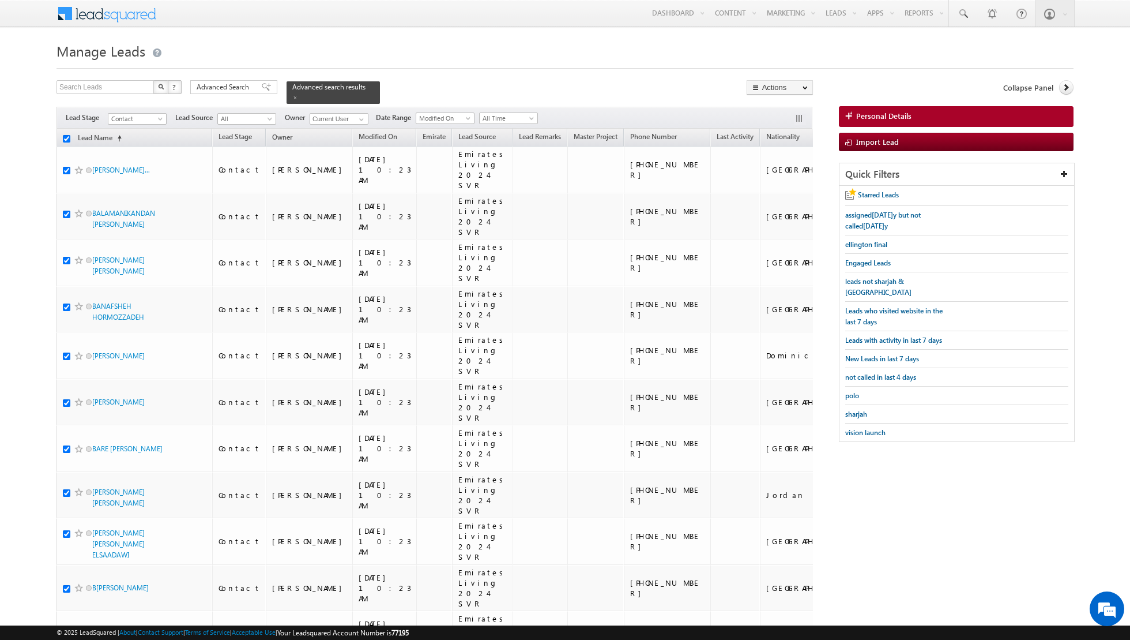
checkbox input "true"
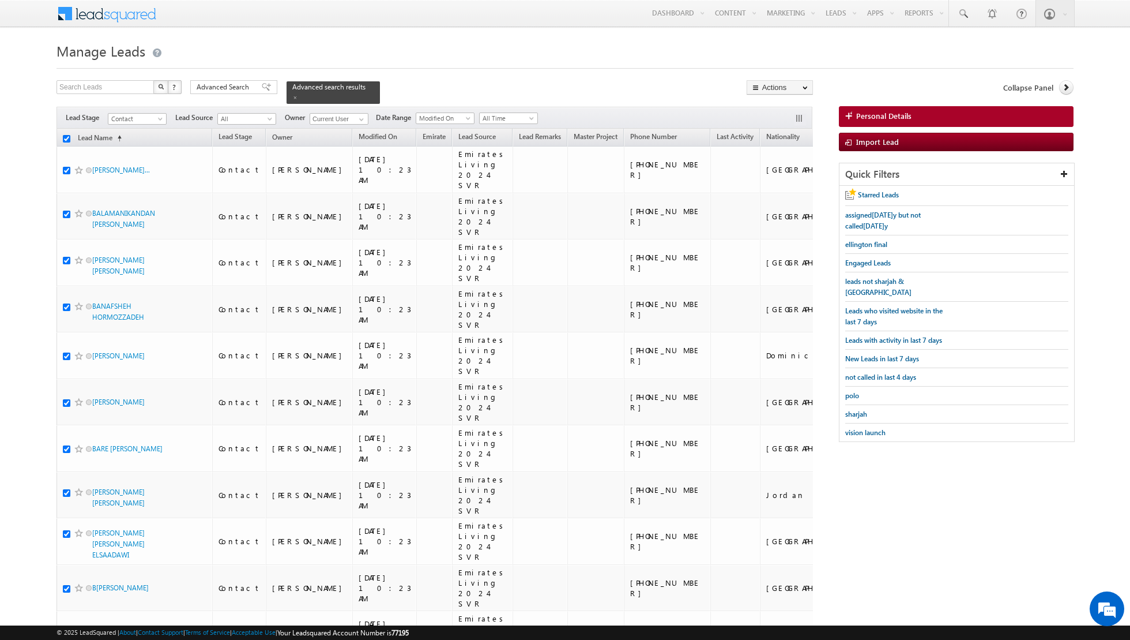
checkbox input "true"
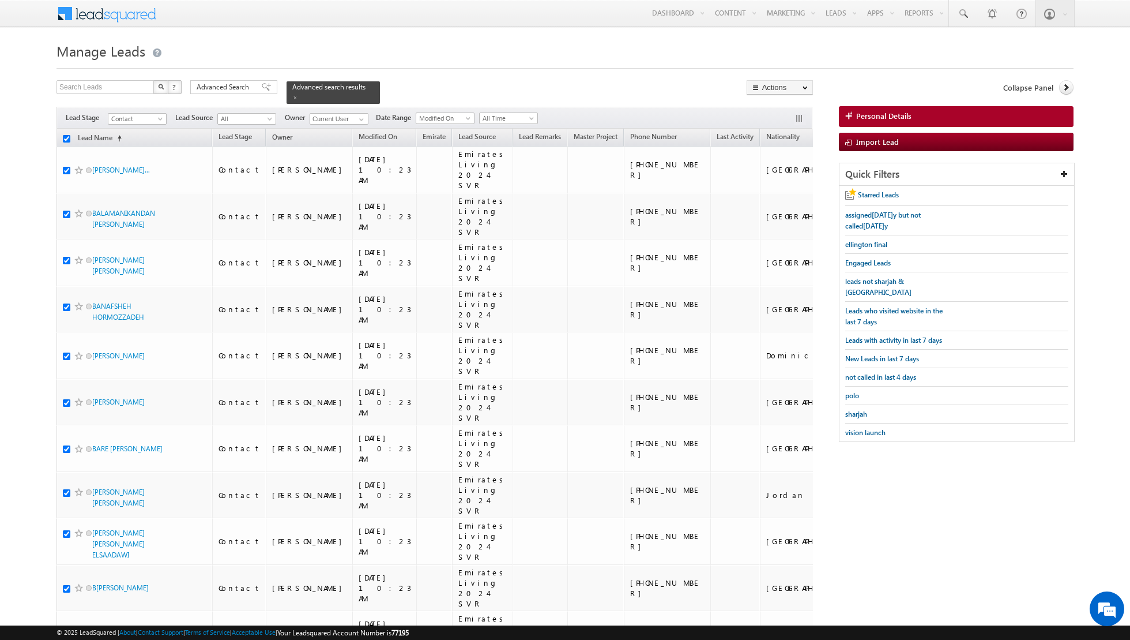
checkbox input "true"
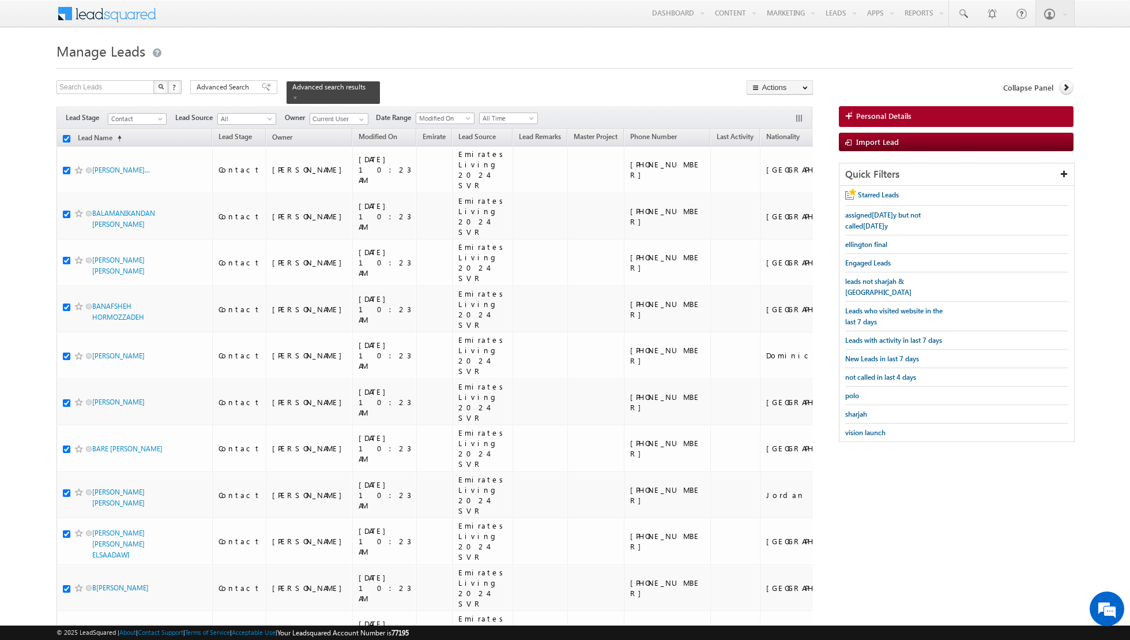
checkbox input "true"
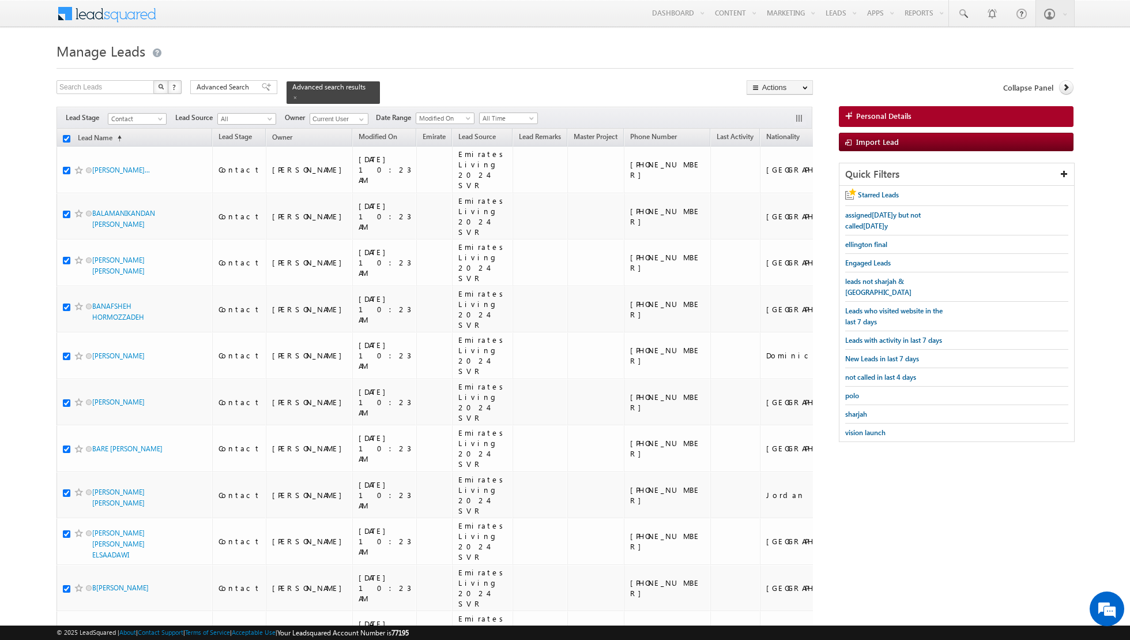
checkbox input "true"
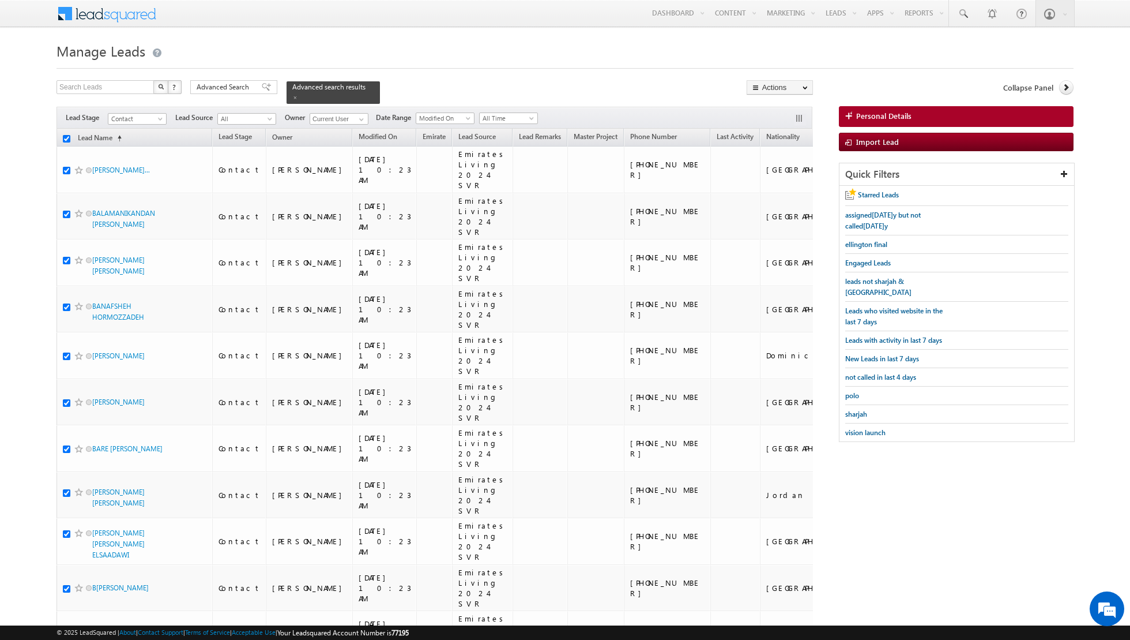
checkbox input "true"
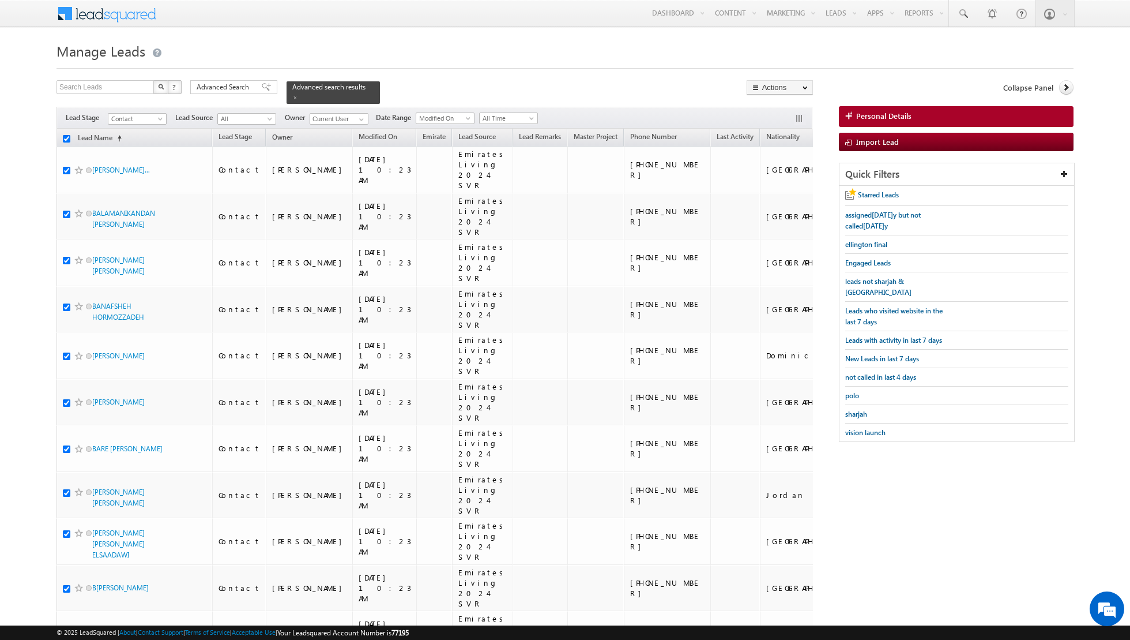
checkbox input "true"
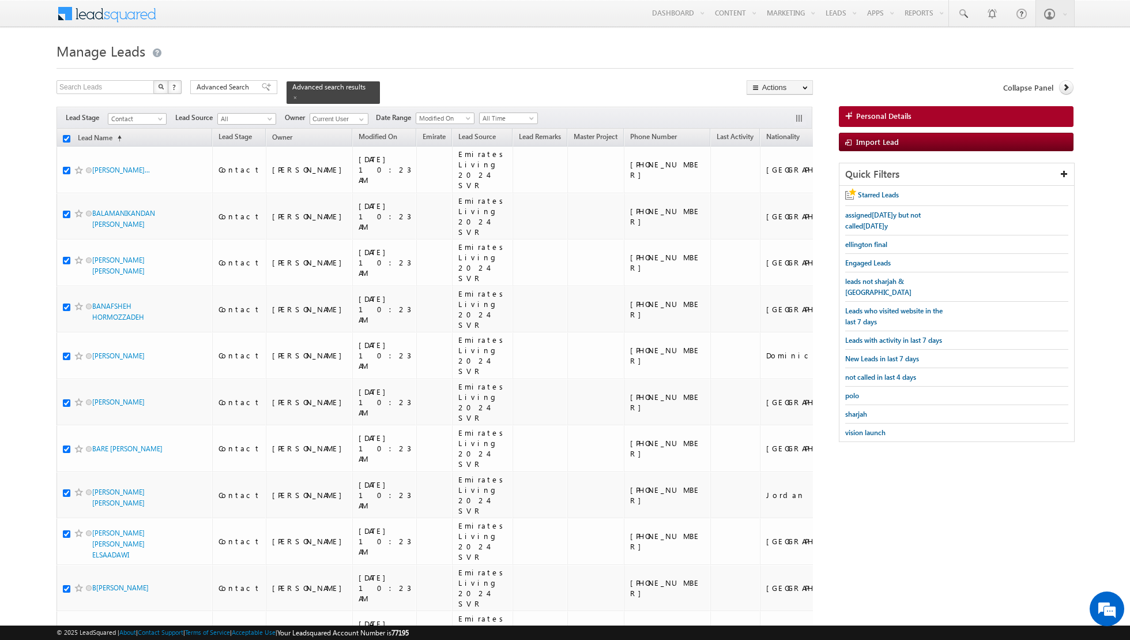
checkbox input "true"
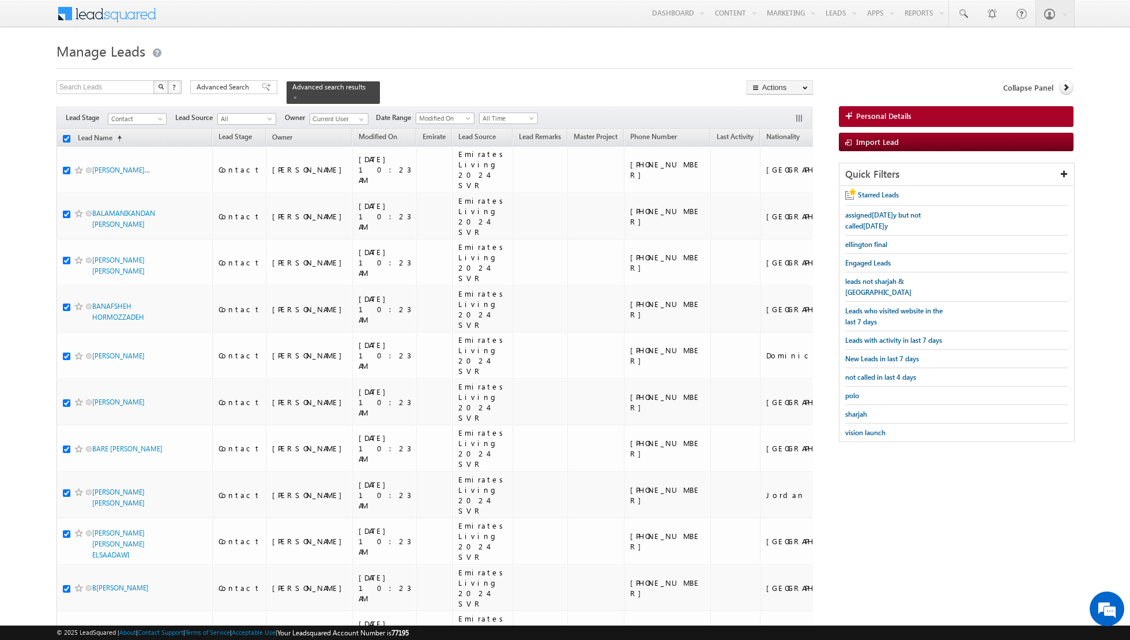
checkbox input "true"
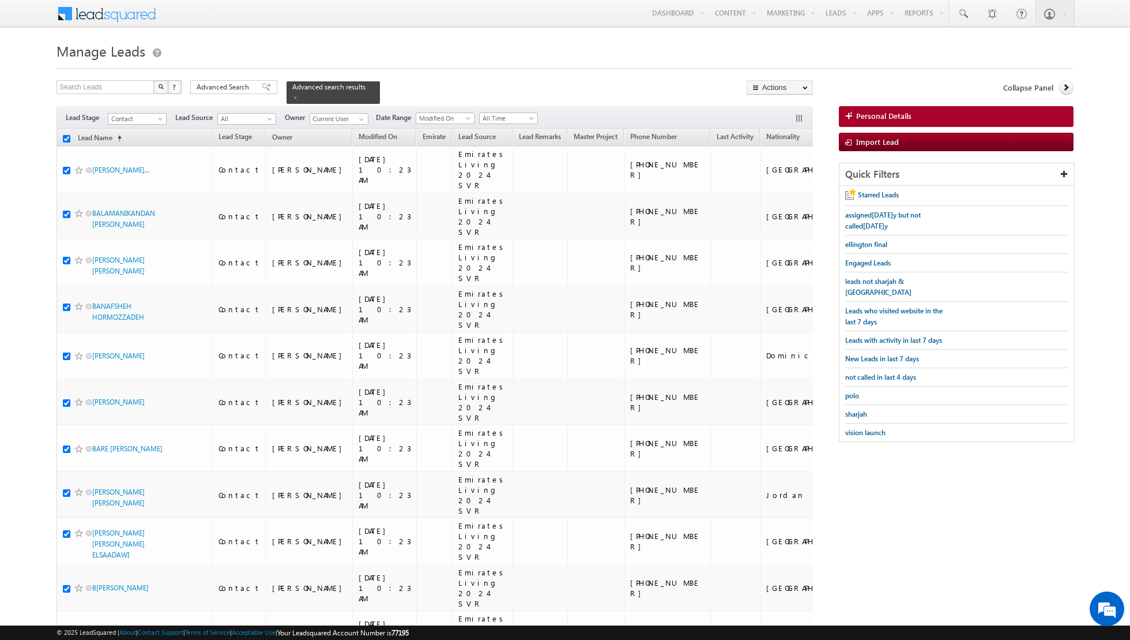
checkbox input "true"
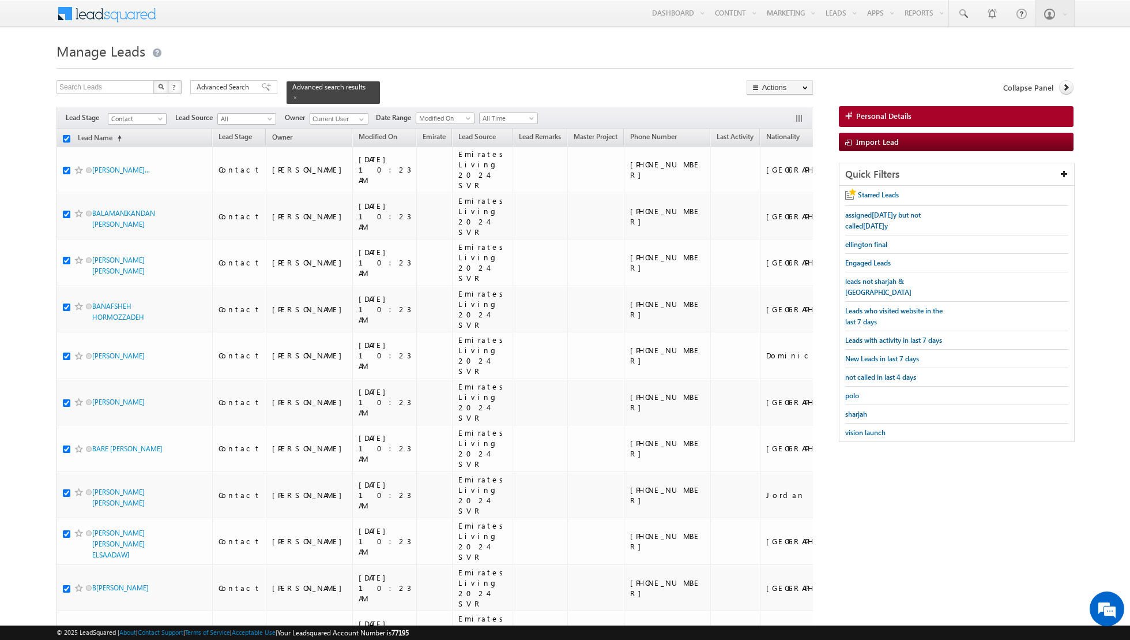
checkbox input "true"
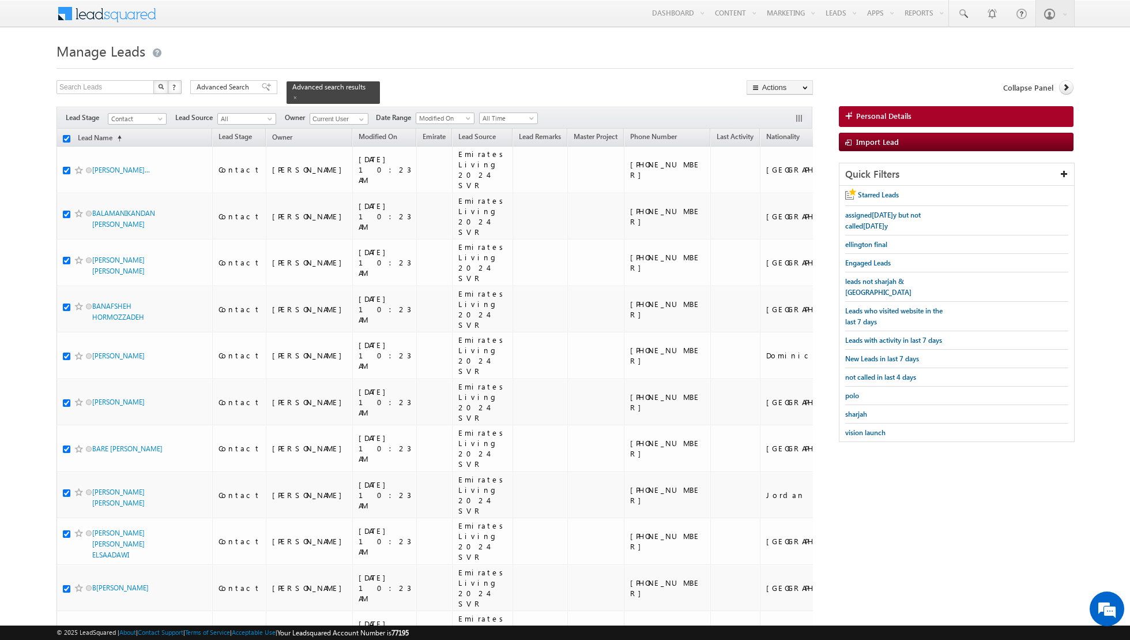
checkbox input "true"
click at [772, 187] on link "Change Owner" at bounding box center [779, 187] width 65 height 14
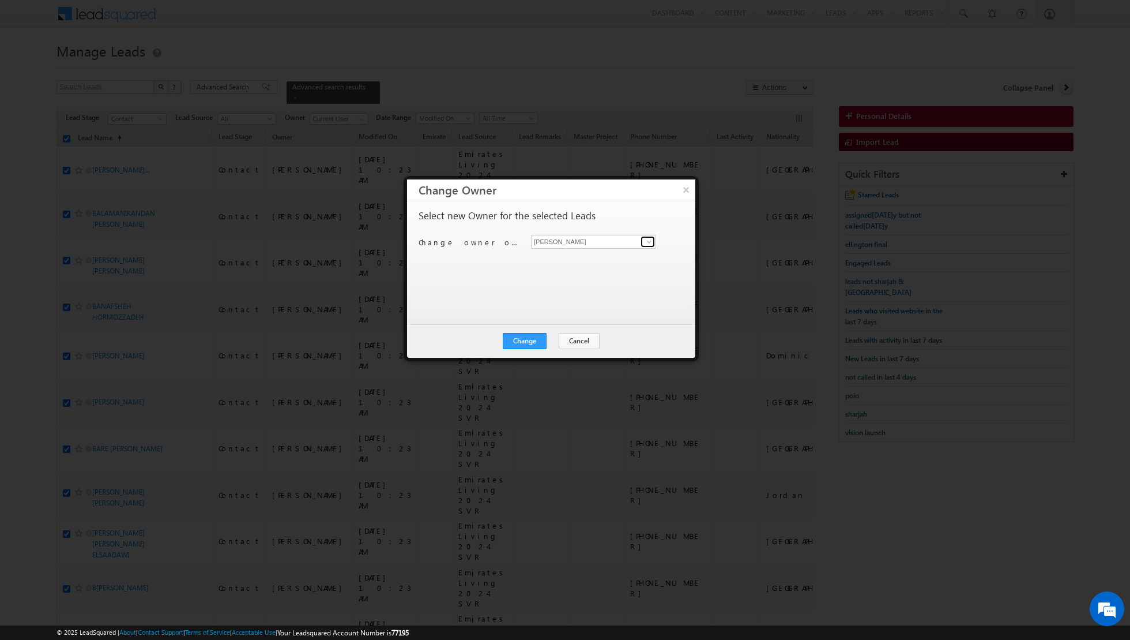
click at [651, 242] on span at bounding box center [649, 241] width 9 height 9
click at [609, 260] on span "[EMAIL_ADDRESS][PERSON_NAME][DOMAIN_NAME]" at bounding box center [588, 263] width 104 height 9
click at [525, 338] on button "Change" at bounding box center [525, 341] width 44 height 16
click at [553, 337] on button "Close" at bounding box center [553, 341] width 37 height 16
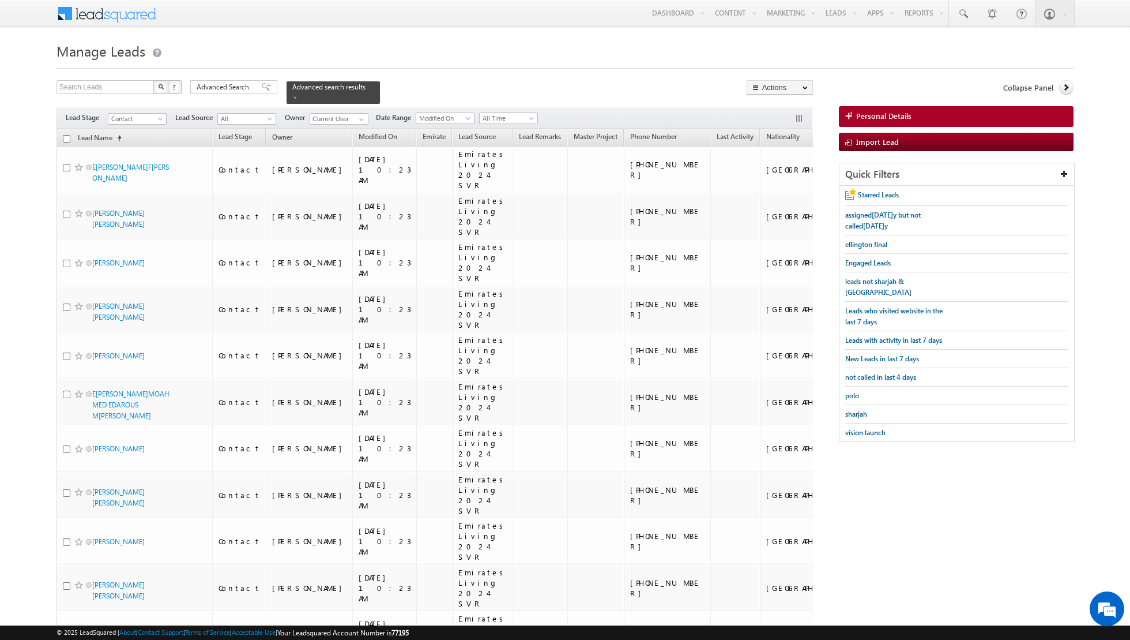
click at [66, 139] on input "checkbox" at bounding box center [66, 138] width 7 height 7
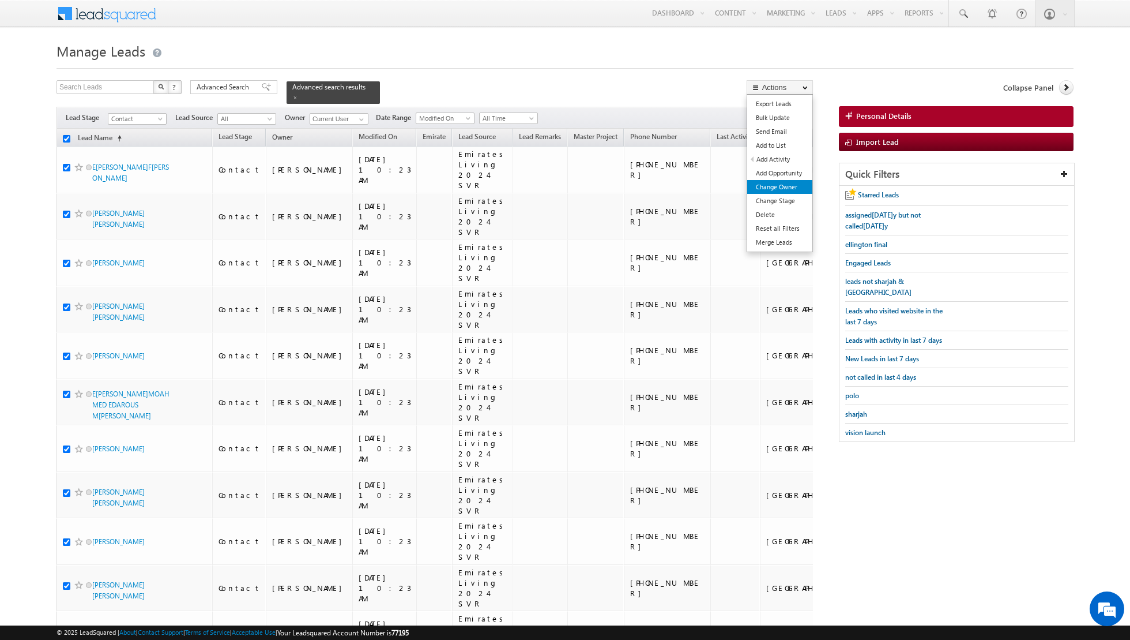
click at [772, 192] on link "Change Owner" at bounding box center [779, 187] width 65 height 14
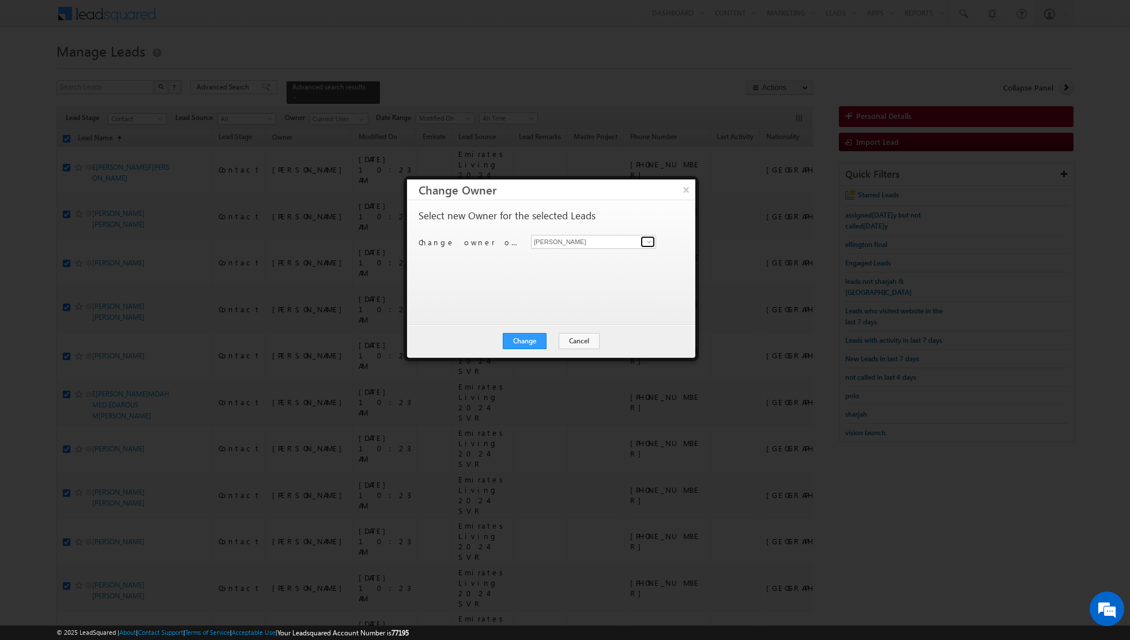
click at [648, 244] on span at bounding box center [649, 241] width 9 height 9
click at [608, 256] on link "[PERSON_NAME] [EMAIL_ADDRESS][PERSON_NAME][DOMAIN_NAME]" at bounding box center [593, 259] width 125 height 22
click at [525, 340] on button "Change" at bounding box center [525, 341] width 44 height 16
click at [556, 341] on button "Close" at bounding box center [553, 341] width 37 height 16
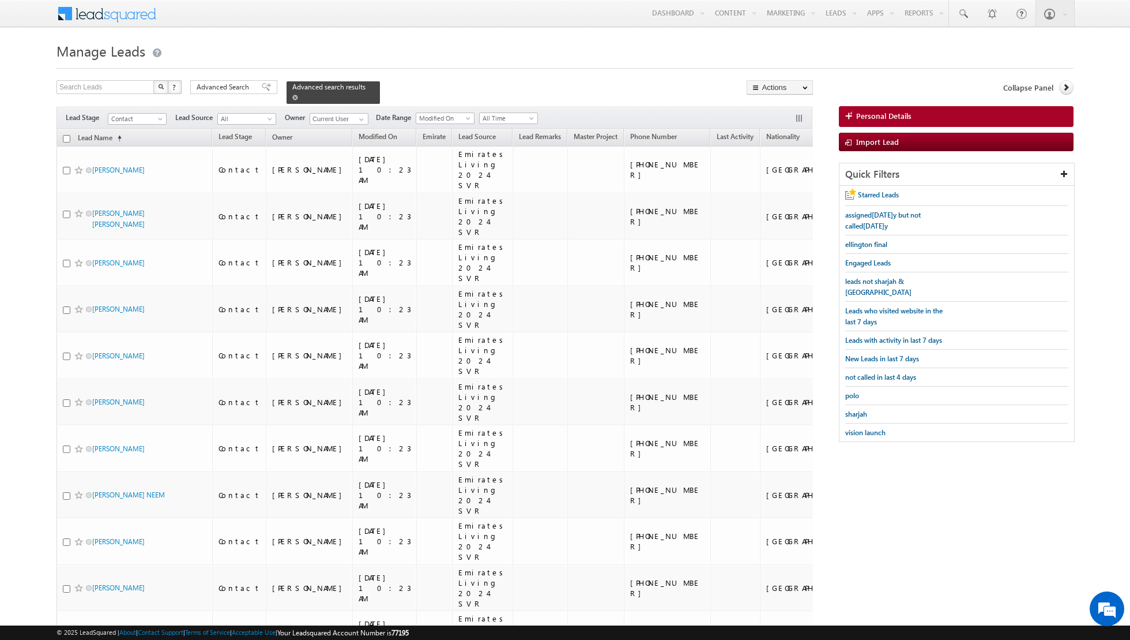
click at [292, 100] on link at bounding box center [295, 97] width 6 height 10
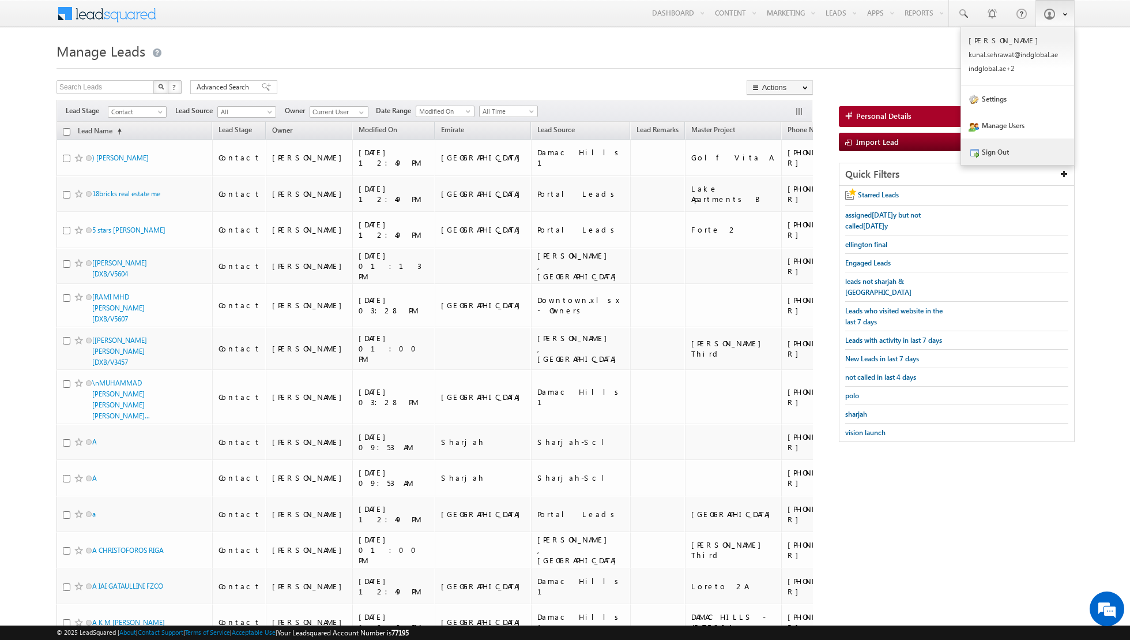
click at [1006, 151] on link "Sign Out" at bounding box center [1017, 151] width 113 height 27
